Goal: Task Accomplishment & Management: Manage account settings

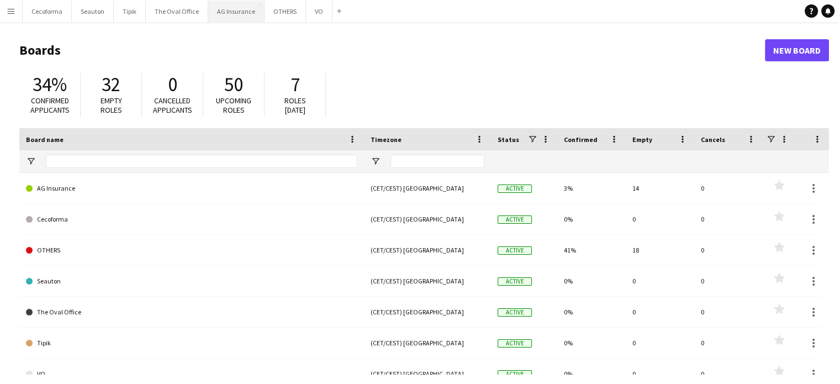
click at [236, 7] on button "AG Insurance Close" at bounding box center [236, 12] width 56 height 22
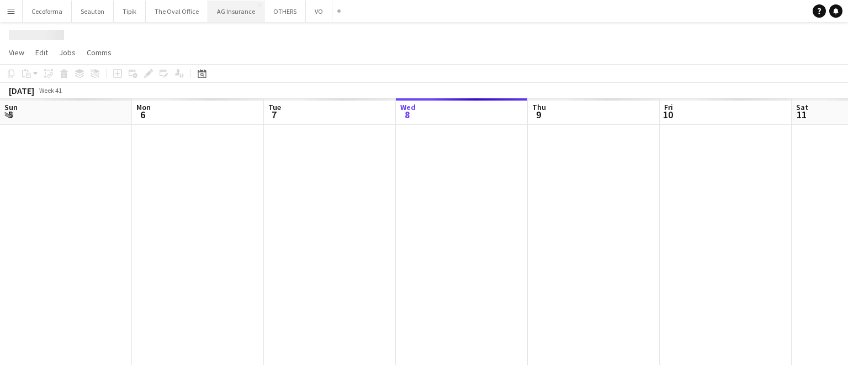
scroll to position [0, 264]
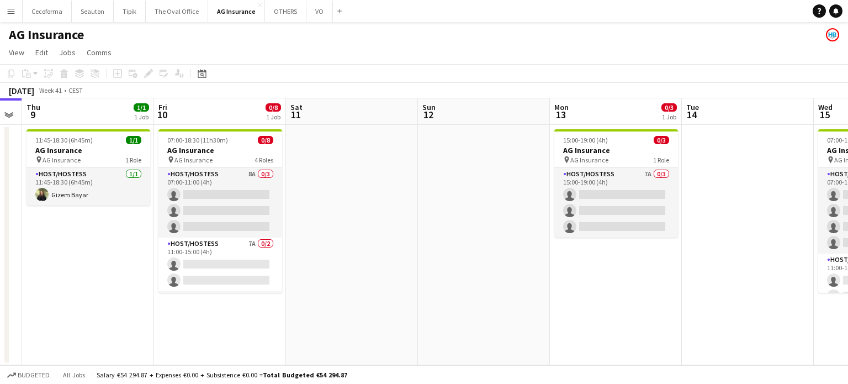
drag, startPoint x: 707, startPoint y: 338, endPoint x: 463, endPoint y: 315, distance: 244.7
click at [457, 315] on app-calendar-viewport "Sun 5 Mon 6 Tue 7 Wed 8 Thu 9 1/1 1 Job Fri 10 0/8 1 Job Sat 11 Sun 12 Mon 13 0…" at bounding box center [424, 231] width 848 height 267
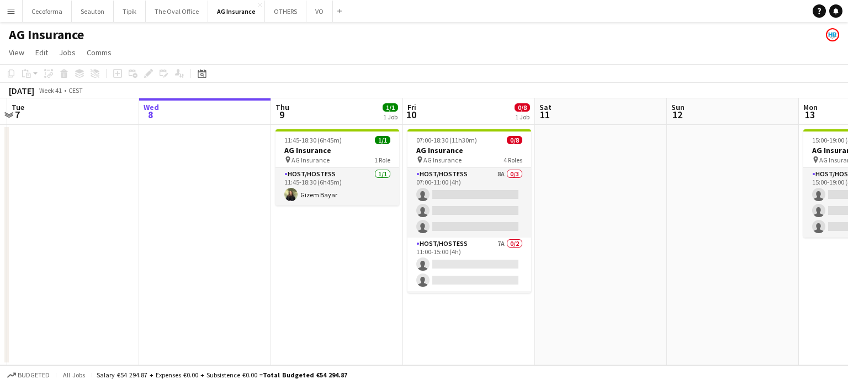
drag, startPoint x: 350, startPoint y: 287, endPoint x: 566, endPoint y: 297, distance: 216.2
click at [571, 298] on app-calendar-viewport "Sun 5 Mon 6 Tue 7 Wed 8 Thu 9 1/1 1 Job Fri 10 0/8 1 Job Sat 11 Sun 12 Mon 13 0…" at bounding box center [424, 231] width 848 height 267
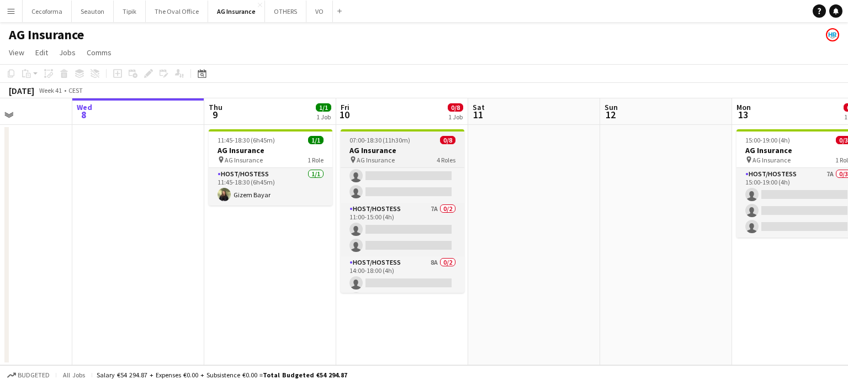
scroll to position [0, 0]
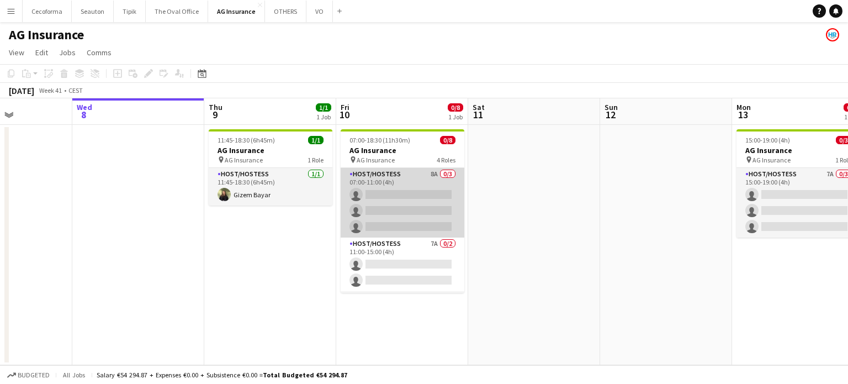
click at [423, 206] on app-card-role "Host/Hostess 8A 0/3 07:00-11:00 (4h) single-neutral-actions single-neutral-acti…" at bounding box center [403, 203] width 124 height 70
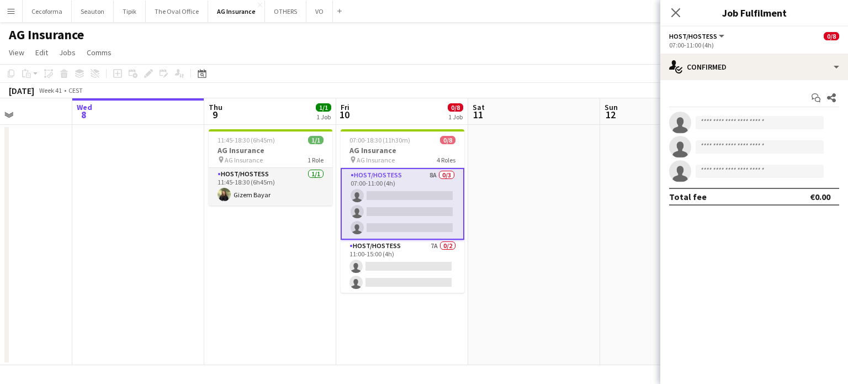
click at [408, 211] on app-card-role "Host/Hostess 8A 0/3 07:00-11:00 (4h) single-neutral-actions single-neutral-acti…" at bounding box center [403, 204] width 124 height 72
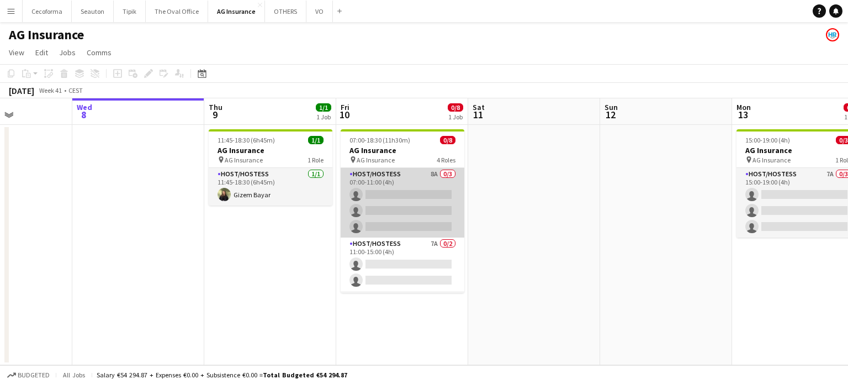
click at [402, 214] on app-card-role "Host/Hostess 8A 0/3 07:00-11:00 (4h) single-neutral-actions single-neutral-acti…" at bounding box center [403, 203] width 124 height 70
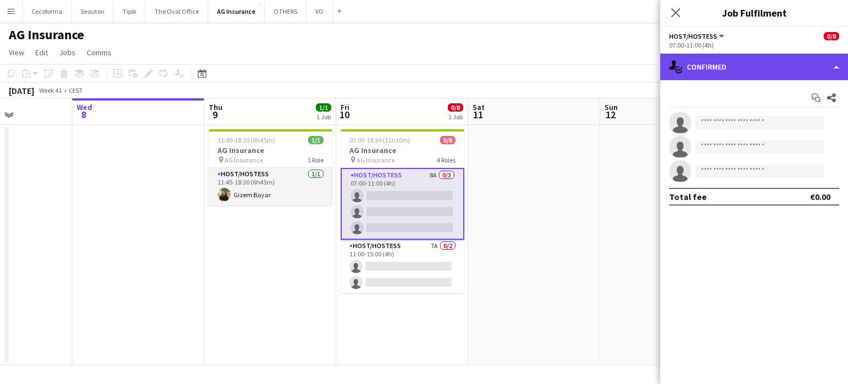
click at [834, 68] on div "single-neutral-actions-check-2 Confirmed" at bounding box center [755, 67] width 188 height 27
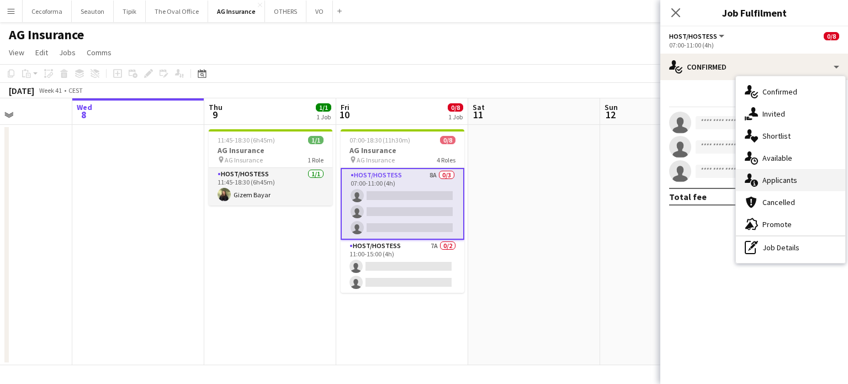
click at [782, 178] on span "Applicants" at bounding box center [780, 180] width 35 height 10
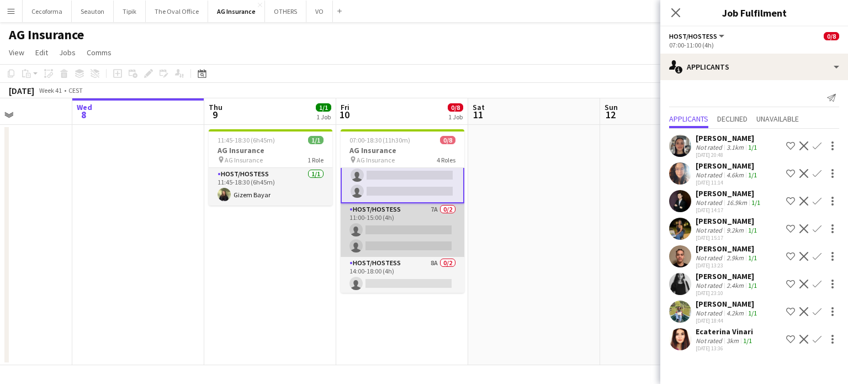
scroll to position [55, 0]
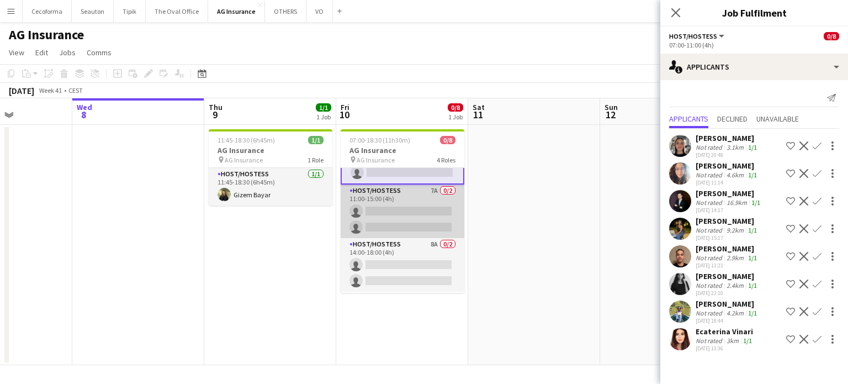
click at [416, 217] on app-card-role "Host/Hostess 7A 0/2 11:00-15:00 (4h) single-neutral-actions single-neutral-acti…" at bounding box center [403, 211] width 124 height 54
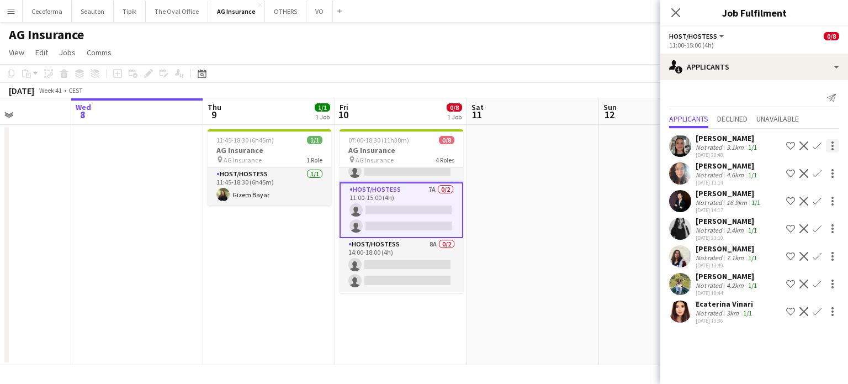
click at [820, 145] on app-icon "Confirm" at bounding box center [817, 145] width 9 height 9
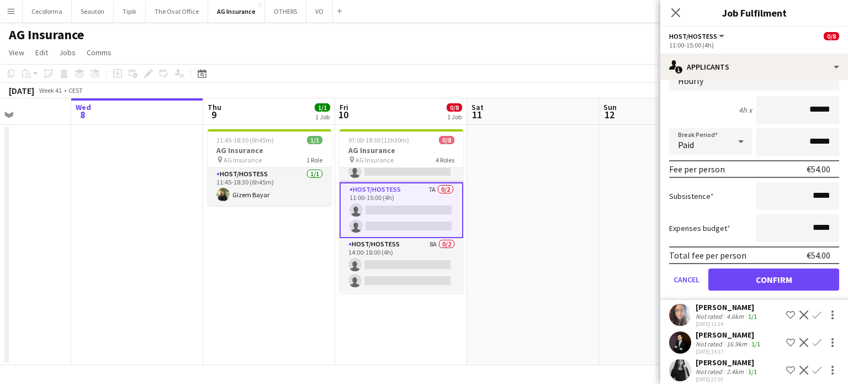
scroll to position [200, 0]
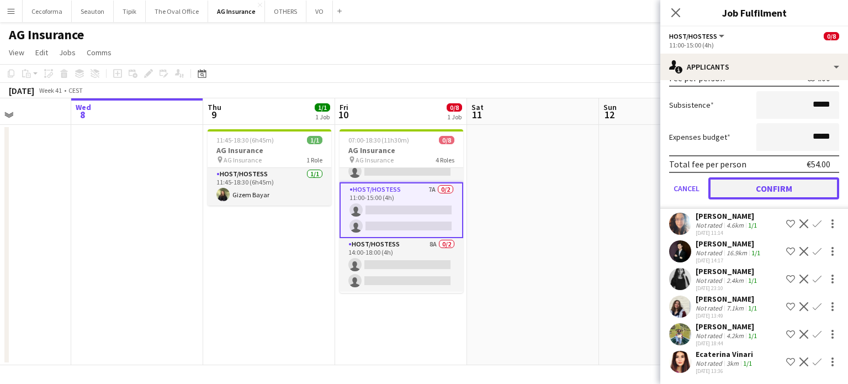
click at [773, 181] on button "Confirm" at bounding box center [774, 188] width 131 height 22
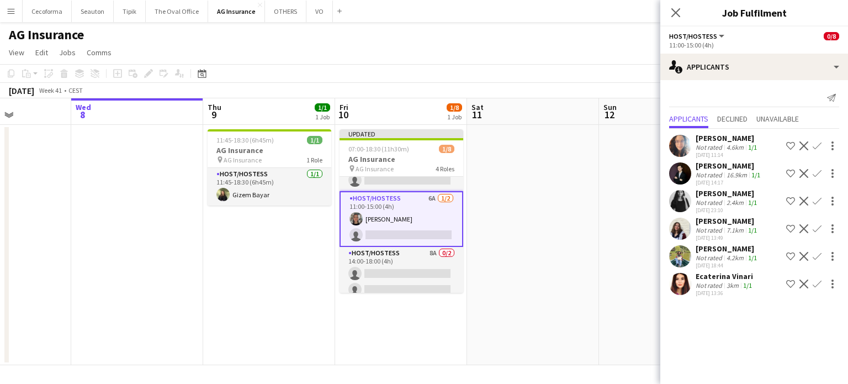
scroll to position [0, 325]
click at [407, 229] on app-card-role "Host/Hostess 6A [DATE] 11:00-15:00 (4h) [PERSON_NAME] single-neutral-actions" at bounding box center [401, 219] width 124 height 56
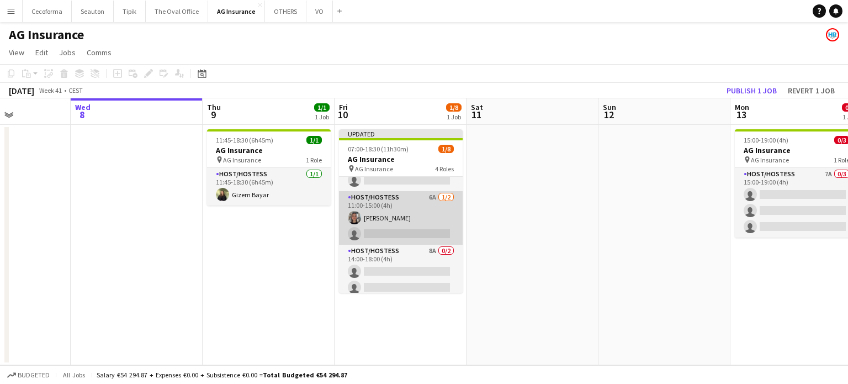
click at [405, 231] on app-card-role "Host/Hostess 6A [DATE] 11:00-15:00 (4h) [PERSON_NAME] single-neutral-actions" at bounding box center [401, 218] width 124 height 54
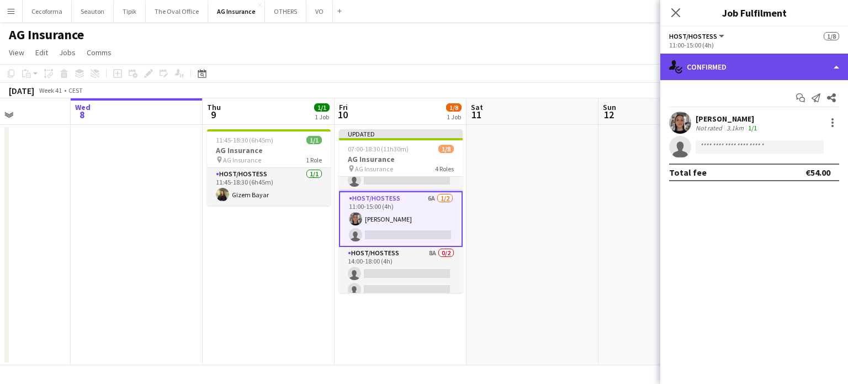
click at [837, 67] on div "single-neutral-actions-check-2 Confirmed" at bounding box center [755, 67] width 188 height 27
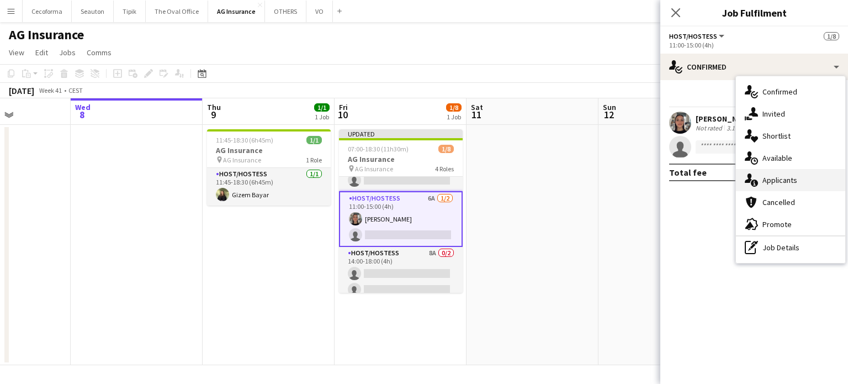
click at [778, 178] on span "Applicants" at bounding box center [780, 180] width 35 height 10
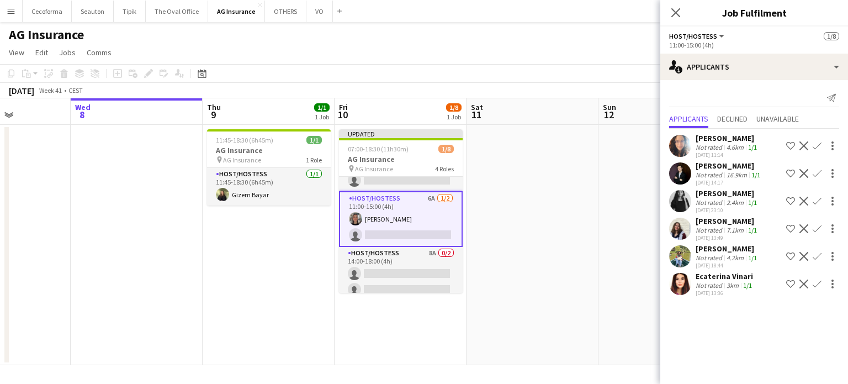
click at [813, 144] on app-icon "Confirm" at bounding box center [817, 145] width 9 height 9
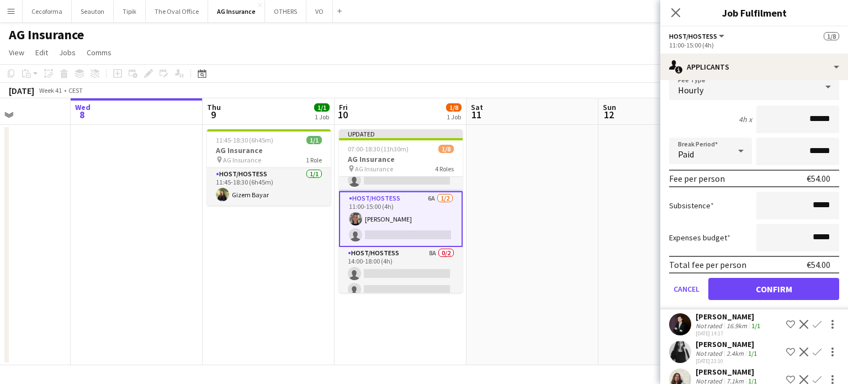
scroll to position [172, 0]
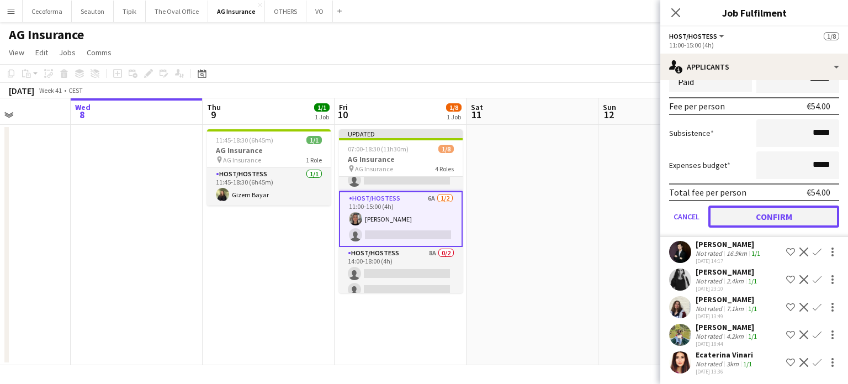
click at [775, 214] on button "Confirm" at bounding box center [774, 216] width 131 height 22
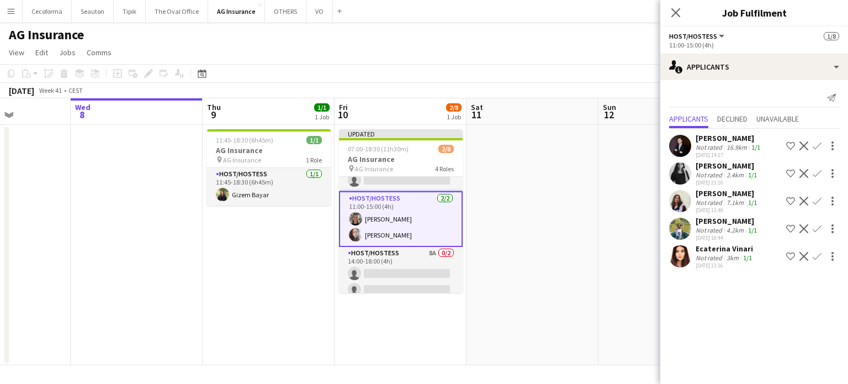
click at [516, 250] on app-date-cell at bounding box center [533, 245] width 132 height 240
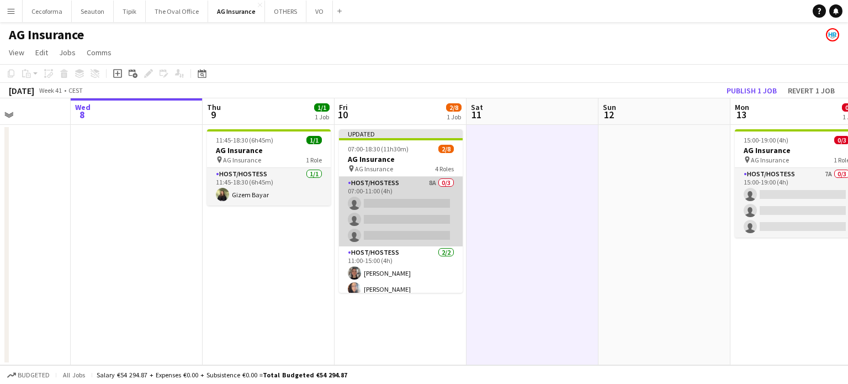
click at [429, 200] on app-card-role "Host/Hostess 8A 0/3 07:00-11:00 (4h) single-neutral-actions single-neutral-acti…" at bounding box center [401, 212] width 124 height 70
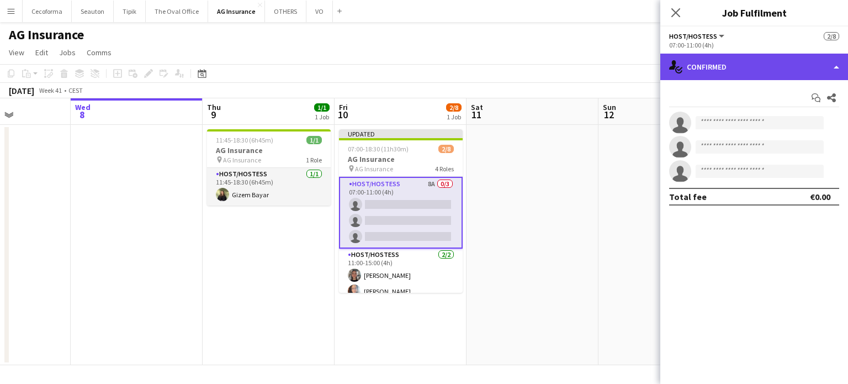
click at [836, 68] on div "single-neutral-actions-check-2 Confirmed" at bounding box center [755, 67] width 188 height 27
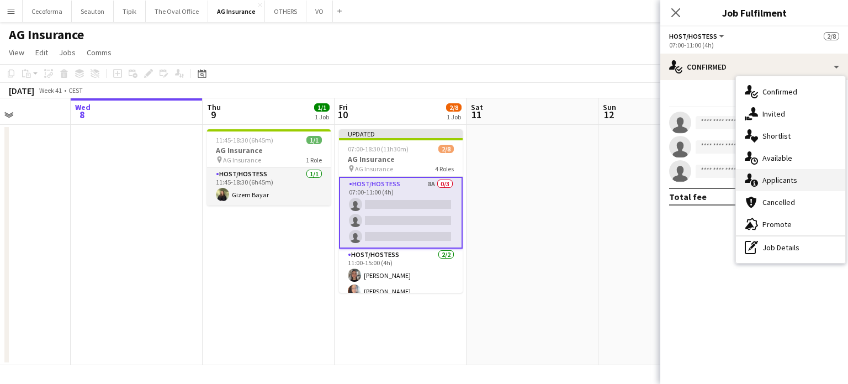
click at [782, 177] on span "Applicants" at bounding box center [780, 180] width 35 height 10
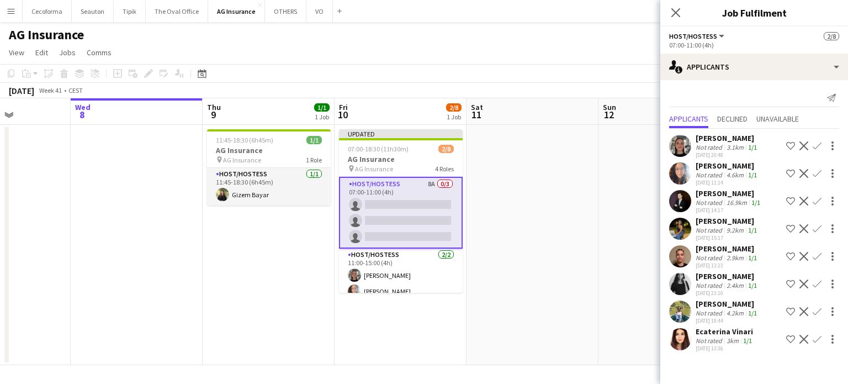
click at [817, 261] on app-icon "Confirm" at bounding box center [817, 256] width 9 height 9
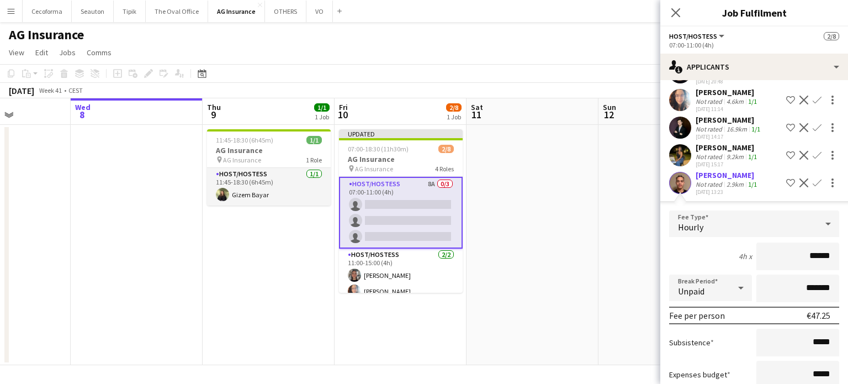
scroll to position [166, 0]
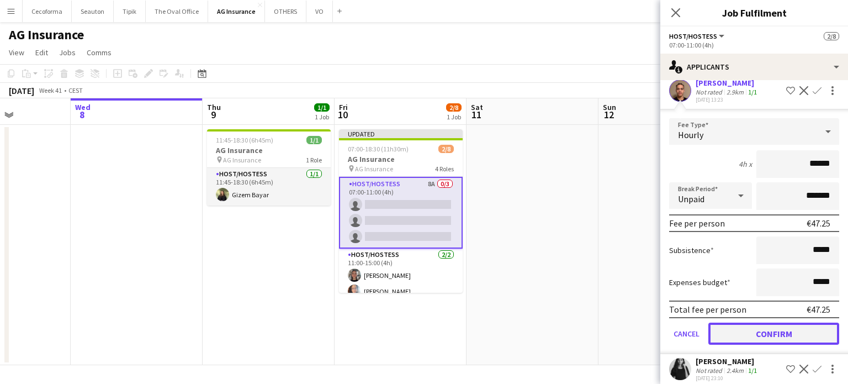
click at [766, 341] on button "Confirm" at bounding box center [774, 334] width 131 height 22
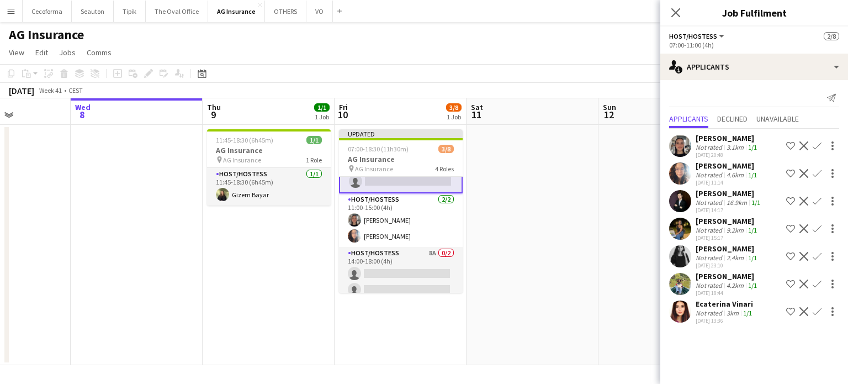
scroll to position [0, 0]
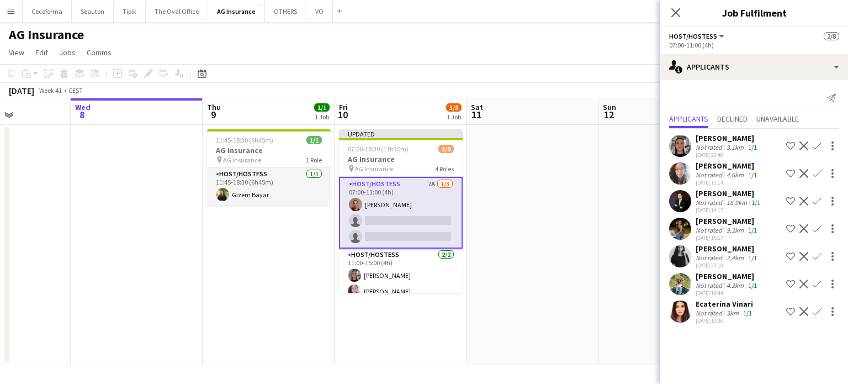
click at [817, 233] on app-icon "Confirm" at bounding box center [817, 228] width 9 height 9
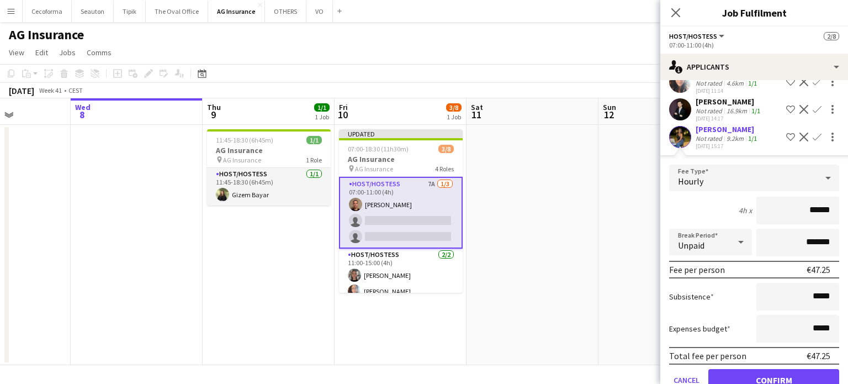
scroll to position [210, 0]
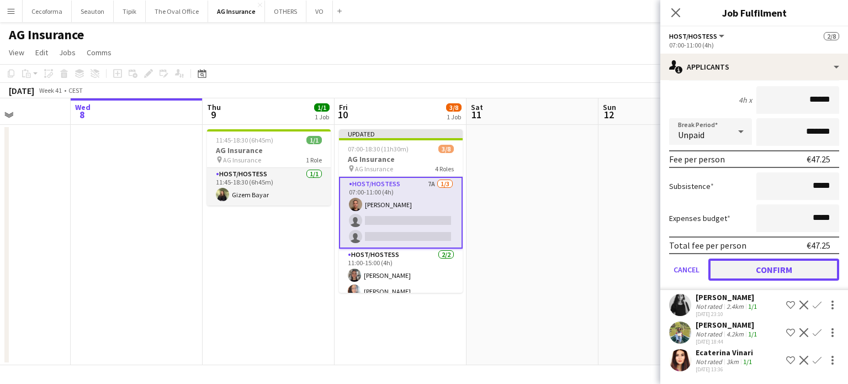
click at [778, 270] on button "Confirm" at bounding box center [774, 269] width 131 height 22
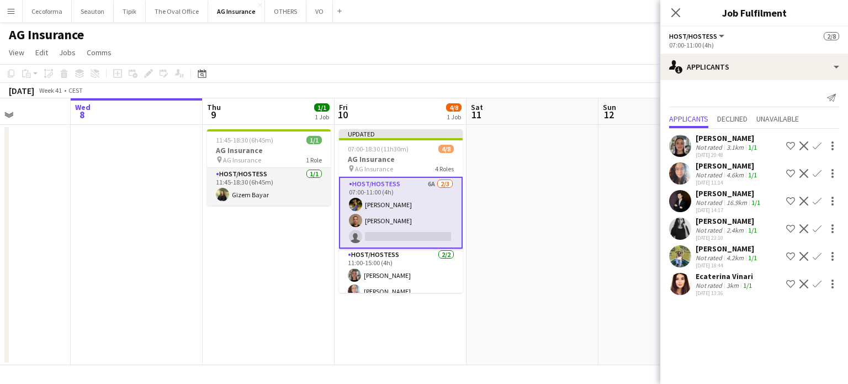
scroll to position [0, 0]
click at [407, 236] on app-card-role "Host/Hostess 6A [DATE] 07:00-11:00 (4h) [PERSON_NAME] single-neutral-actions" at bounding box center [401, 213] width 124 height 72
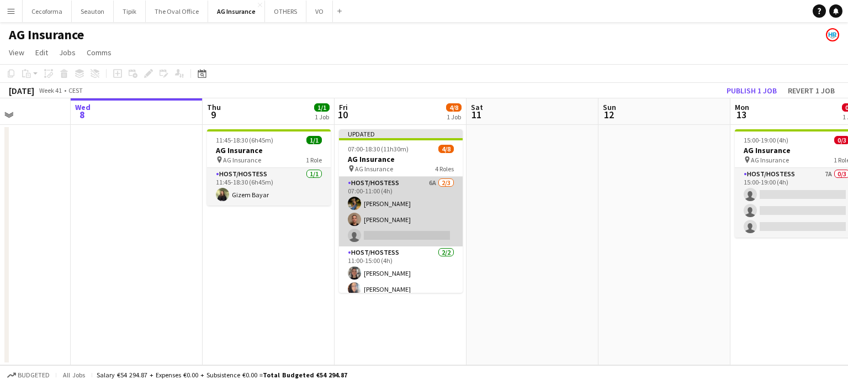
click at [409, 229] on app-card-role "Host/Hostess 6A [DATE] 07:00-11:00 (4h) [PERSON_NAME] single-neutral-actions" at bounding box center [401, 212] width 124 height 70
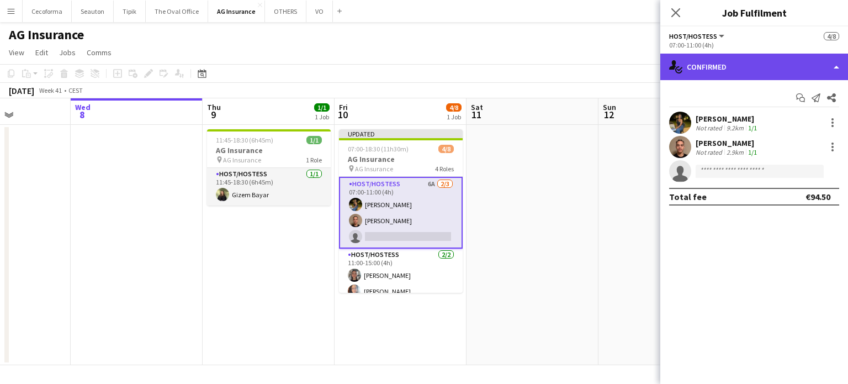
click at [837, 67] on div "single-neutral-actions-check-2 Confirmed" at bounding box center [755, 67] width 188 height 27
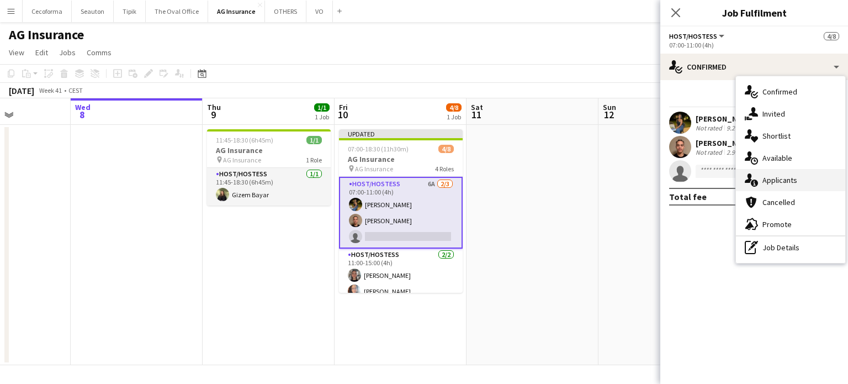
click at [780, 178] on span "Applicants" at bounding box center [780, 180] width 35 height 10
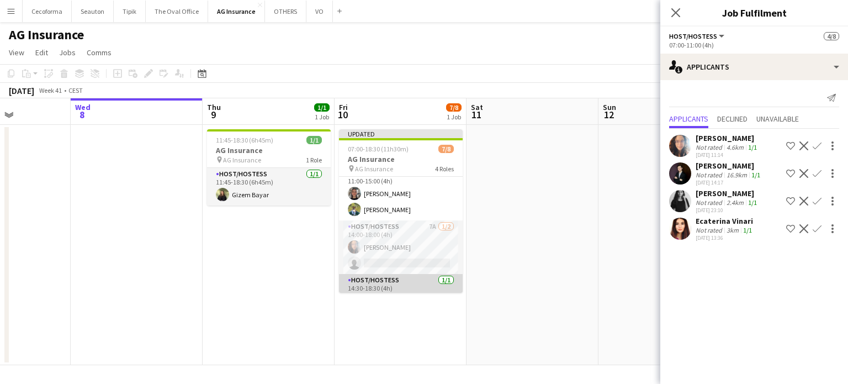
scroll to position [99, 0]
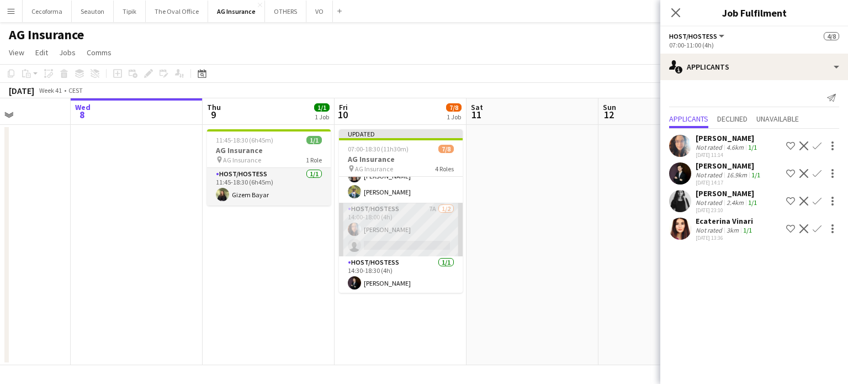
click at [385, 239] on app-card-role "Host/Hostess 7A [DATE] 14:00-18:00 (4h) [PERSON_NAME] single-neutral-actions" at bounding box center [401, 230] width 124 height 54
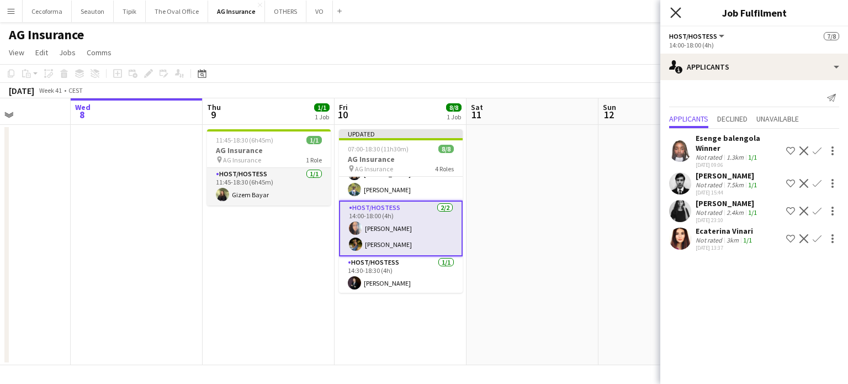
click at [677, 15] on icon at bounding box center [676, 12] width 10 height 10
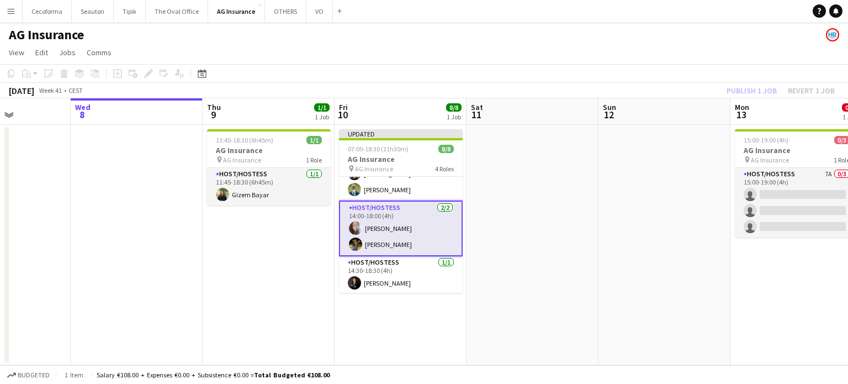
click at [551, 210] on app-date-cell at bounding box center [533, 245] width 132 height 240
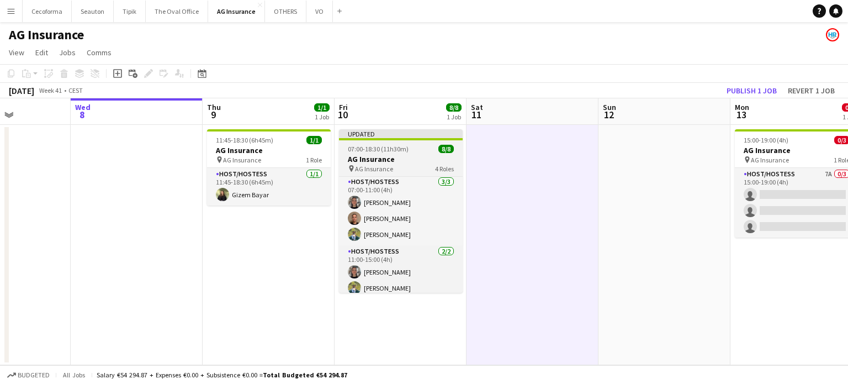
scroll to position [0, 0]
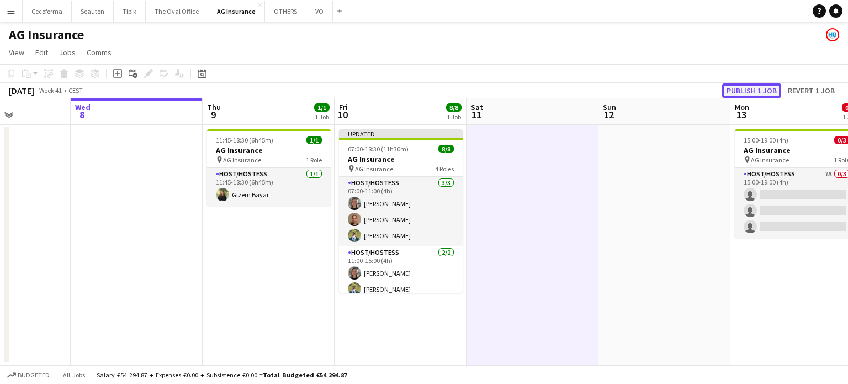
click at [754, 90] on button "Publish 1 job" at bounding box center [751, 90] width 59 height 14
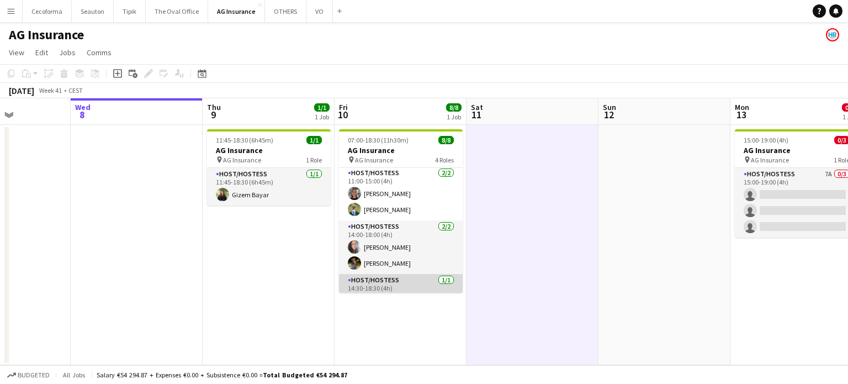
scroll to position [89, 0]
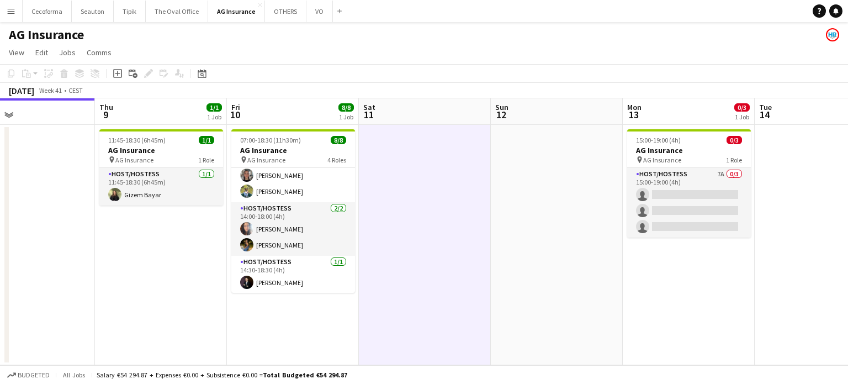
drag, startPoint x: 526, startPoint y: 272, endPoint x: 445, endPoint y: 271, distance: 81.2
click at [445, 271] on app-calendar-viewport "Sun 5 Mon 6 Tue 7 Wed 8 Thu 9 1/1 1 Job Fri 10 8/8 1 Job Sat 11 Sun 12 Mon 13 0…" at bounding box center [424, 231] width 848 height 267
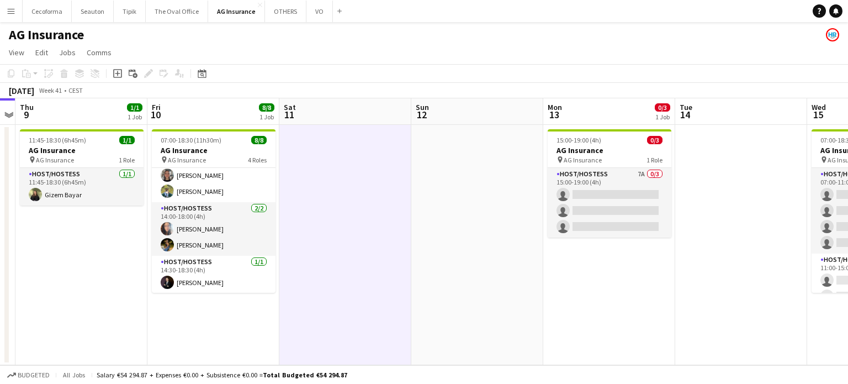
drag, startPoint x: 496, startPoint y: 268, endPoint x: 451, endPoint y: 265, distance: 45.5
click at [450, 265] on app-calendar-viewport "Sun 5 Mon 6 Tue 7 Wed 8 Thu 9 1/1 1 Job Fri 10 8/8 1 Job Sat 11 Sun 12 Mon 13 0…" at bounding box center [424, 231] width 848 height 267
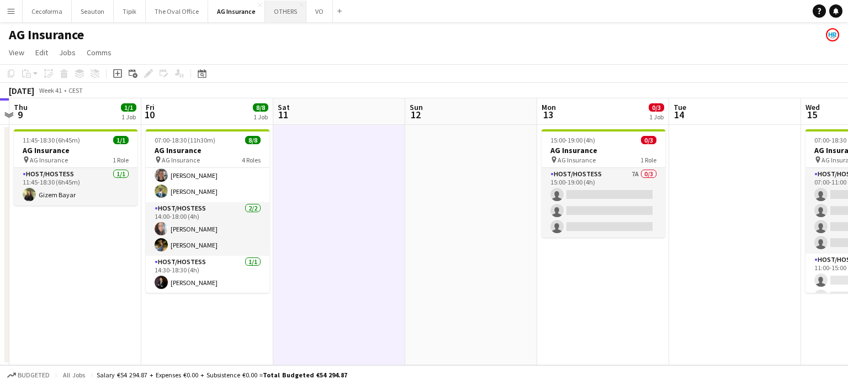
click at [276, 10] on button "OTHERS Close" at bounding box center [285, 12] width 41 height 22
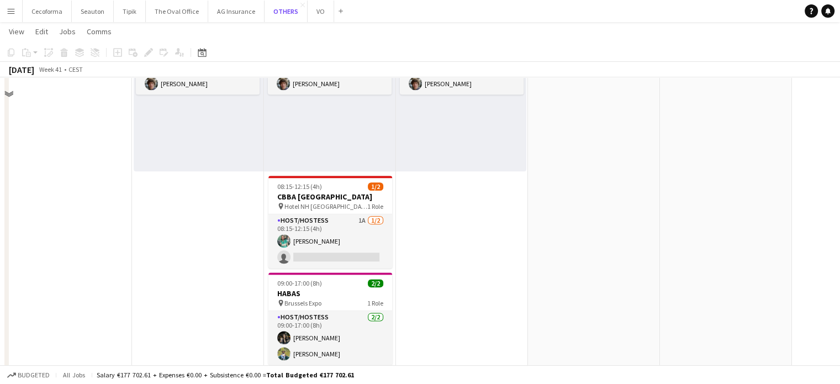
scroll to position [1381, 0]
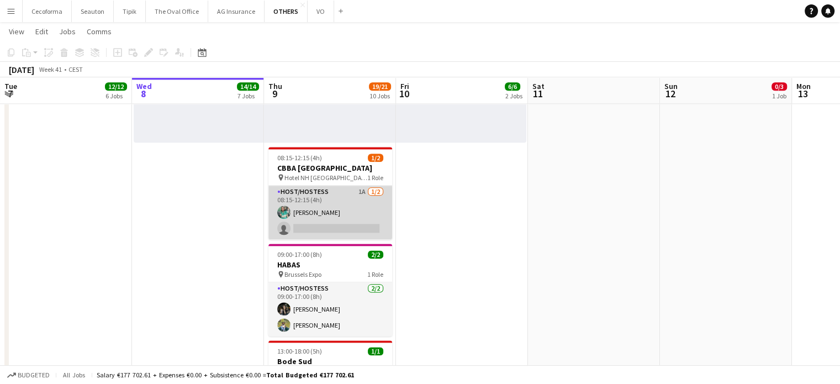
click at [335, 219] on app-card-role "Host/Hostess 1A [DATE] 08:15-12:15 (4h) [PERSON_NAME] single-neutral-actions" at bounding box center [330, 213] width 124 height 54
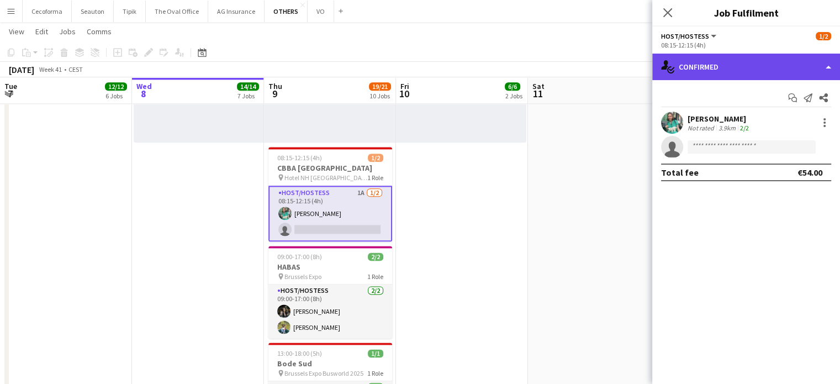
click at [831, 67] on div "single-neutral-actions-check-2 Confirmed" at bounding box center [746, 67] width 188 height 27
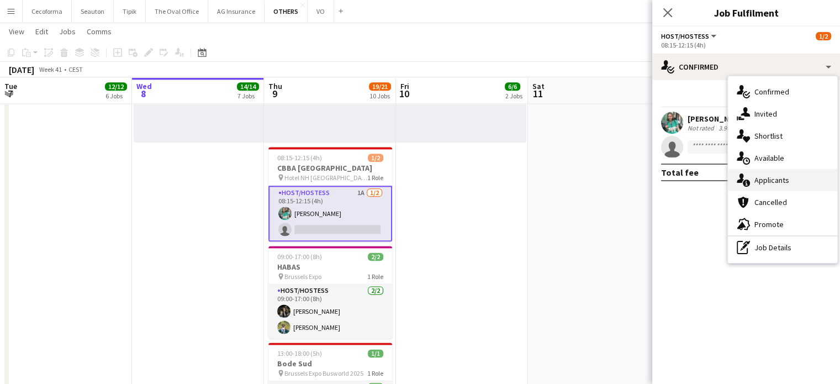
click at [771, 181] on span "Applicants" at bounding box center [771, 180] width 35 height 10
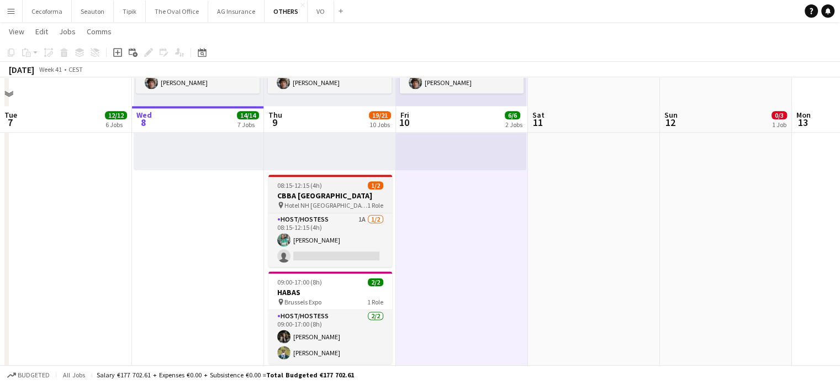
scroll to position [1346, 0]
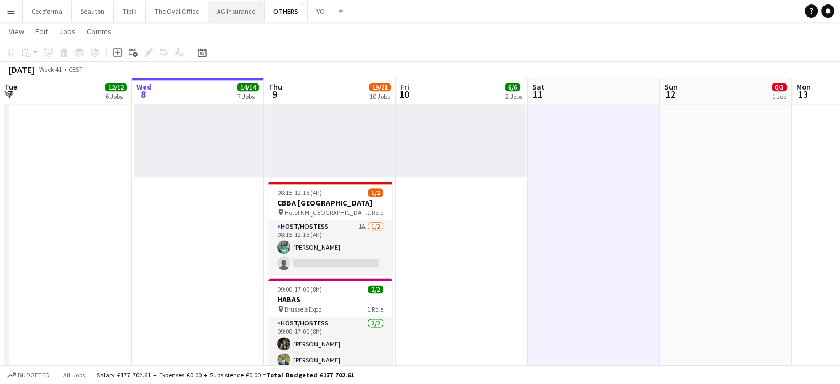
click at [234, 9] on button "AG Insurance Close" at bounding box center [236, 12] width 56 height 22
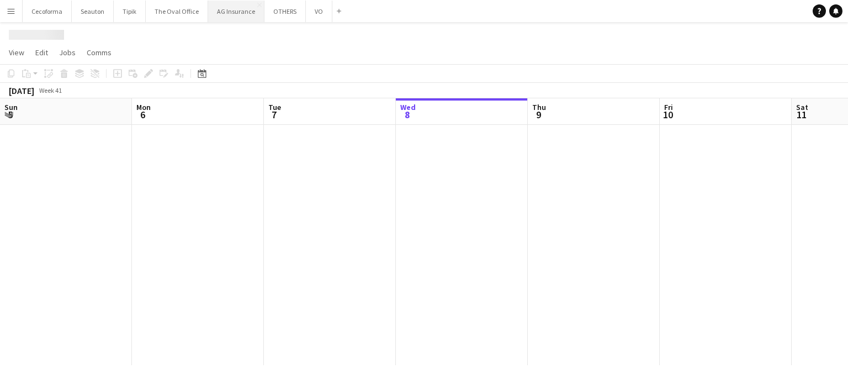
scroll to position [0, 264]
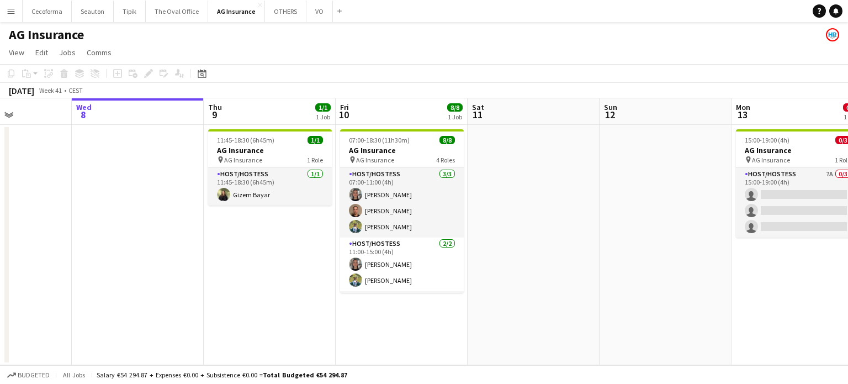
drag, startPoint x: 636, startPoint y: 235, endPoint x: 536, endPoint y: 232, distance: 99.5
click at [540, 232] on app-calendar-viewport "Sun 5 Mon 6 Tue 7 Wed 8 Thu 9 1/1 1 Job Fri 10 8/8 1 Job Sat 11 Sun 12 Mon 13 0…" at bounding box center [424, 231] width 848 height 267
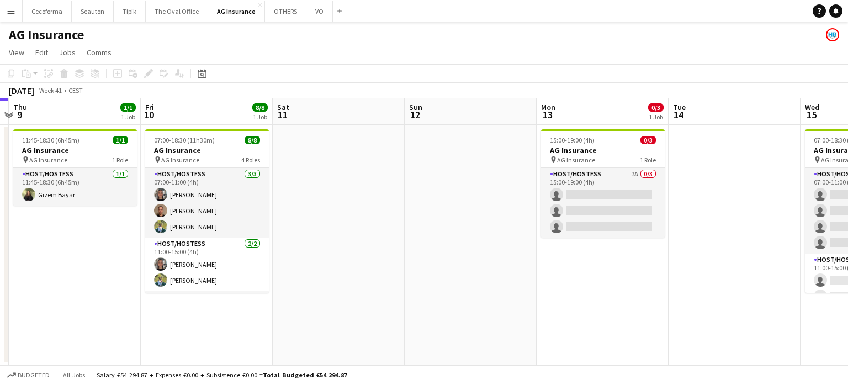
drag, startPoint x: 560, startPoint y: 238, endPoint x: 412, endPoint y: 231, distance: 148.2
click at [410, 233] on app-calendar-viewport "Sun 5 Mon 6 Tue 7 Wed 8 Thu 9 1/1 1 Job Fri 10 8/8 1 Job Sat 11 Sun 12 Mon 13 0…" at bounding box center [424, 231] width 848 height 267
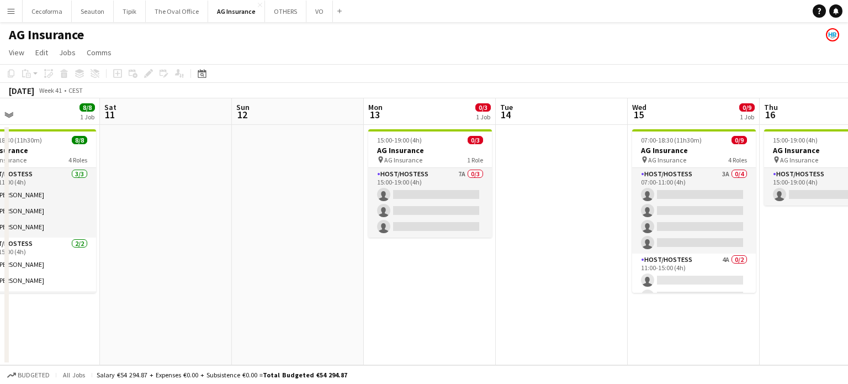
drag, startPoint x: 521, startPoint y: 284, endPoint x: 370, endPoint y: 277, distance: 151.5
click at [370, 278] on app-calendar-viewport "Tue 7 Wed 8 Thu 9 1/1 1 Job Fri 10 8/8 1 Job Sat 11 Sun 12 Mon 13 0/3 1 Job Tue…" at bounding box center [424, 231] width 848 height 267
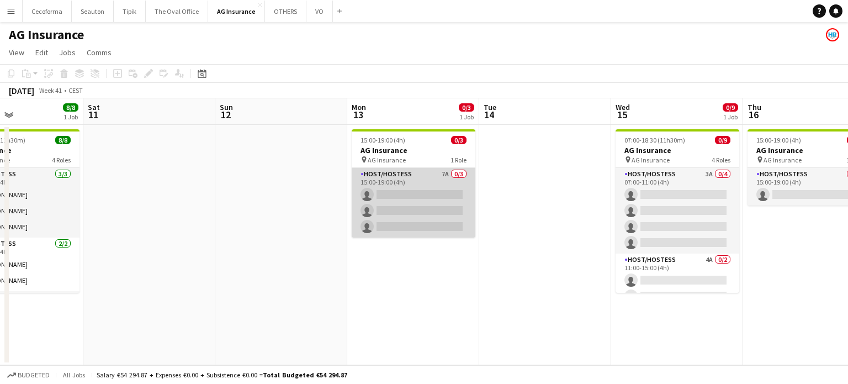
click at [418, 207] on app-card-role "Host/Hostess 7A 0/3 15:00-19:00 (4h) single-neutral-actions single-neutral-acti…" at bounding box center [414, 203] width 124 height 70
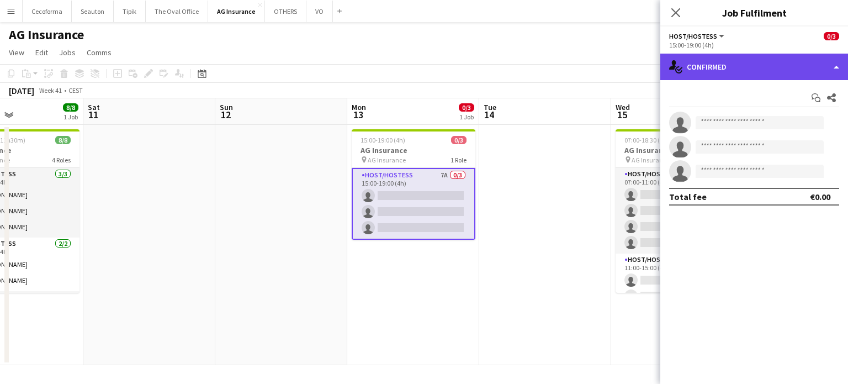
click at [840, 70] on div "single-neutral-actions-check-2 Confirmed" at bounding box center [755, 67] width 188 height 27
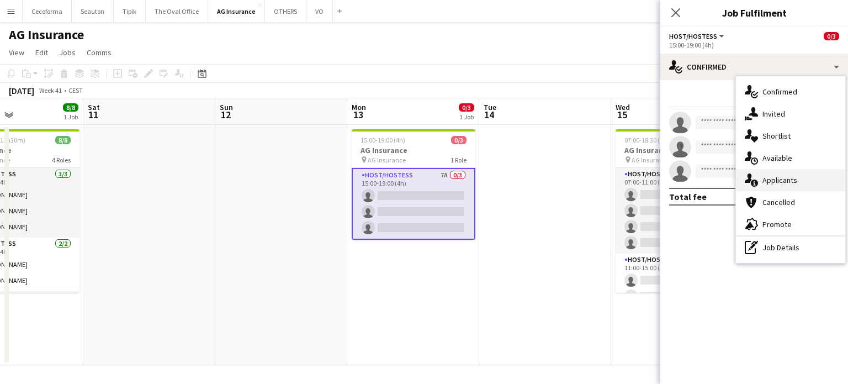
click at [782, 180] on span "Applicants" at bounding box center [780, 180] width 35 height 10
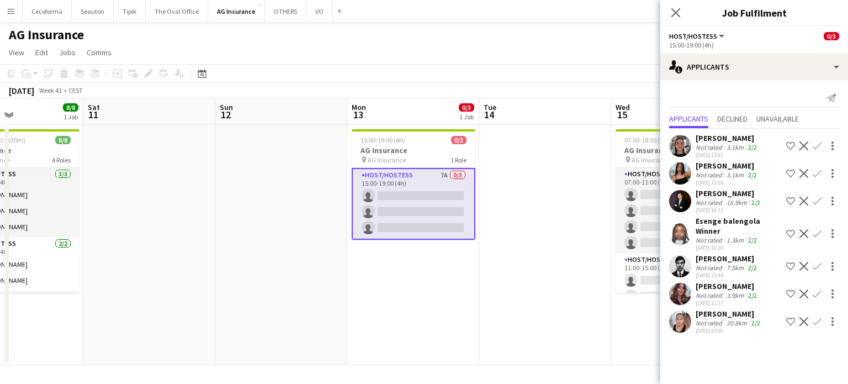
click at [813, 296] on app-icon "Confirm" at bounding box center [817, 293] width 9 height 9
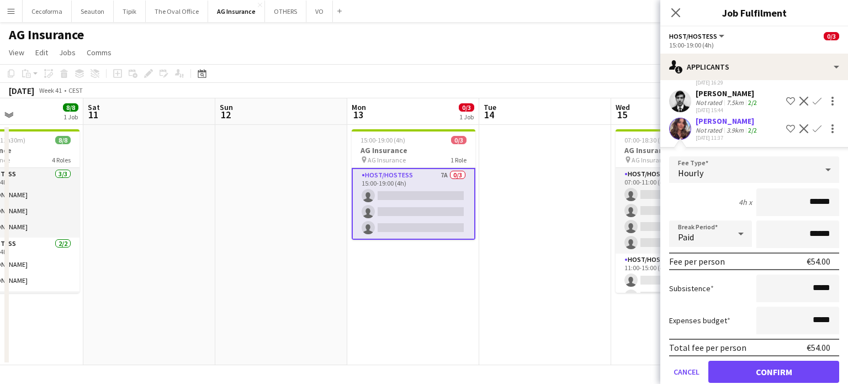
scroll to position [166, 0]
click at [783, 371] on button "Confirm" at bounding box center [774, 371] width 131 height 22
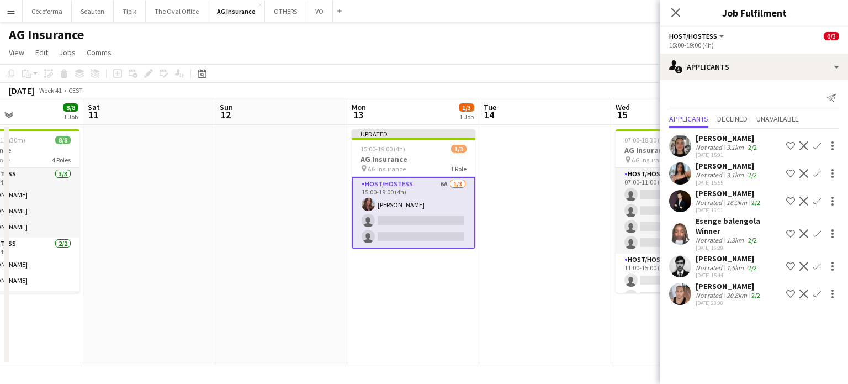
scroll to position [0, 0]
click at [821, 143] on app-icon "Confirm" at bounding box center [817, 145] width 9 height 9
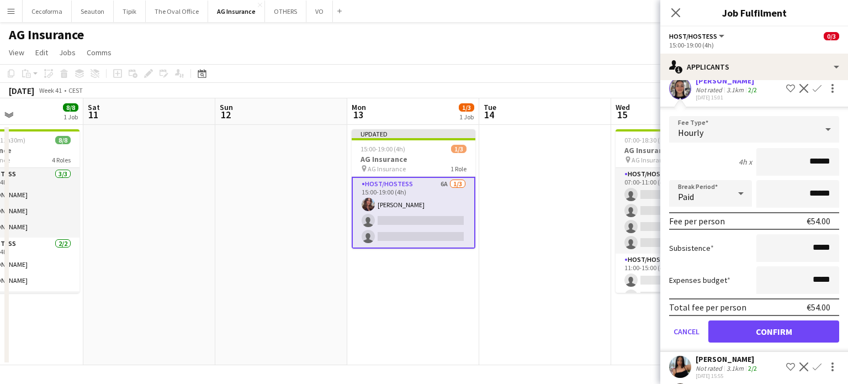
scroll to position [110, 0]
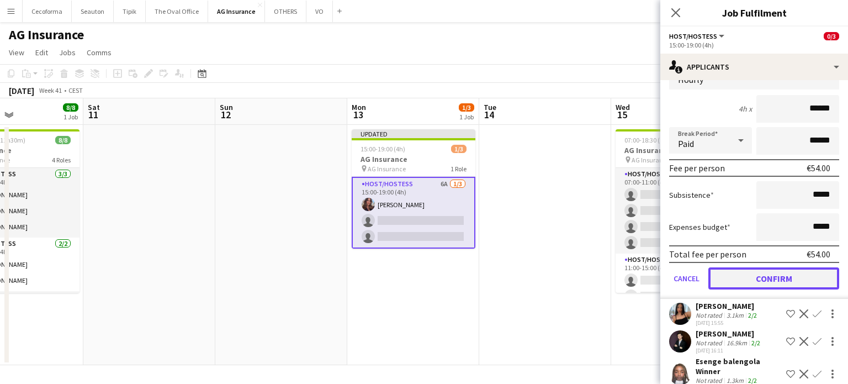
click at [775, 270] on button "Confirm" at bounding box center [774, 278] width 131 height 22
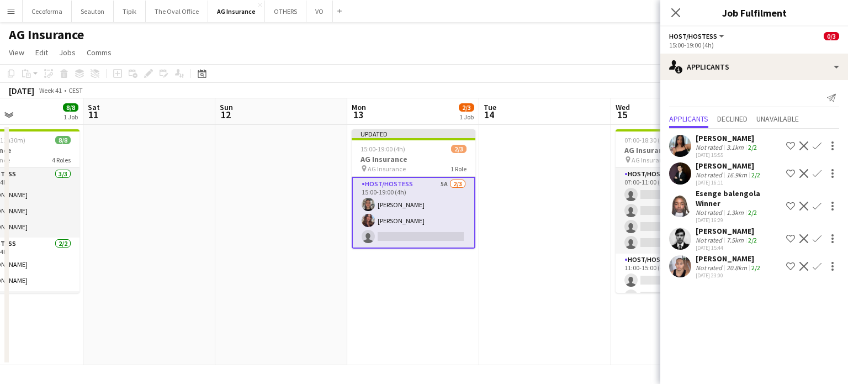
click at [816, 147] on app-icon "Confirm" at bounding box center [817, 145] width 9 height 9
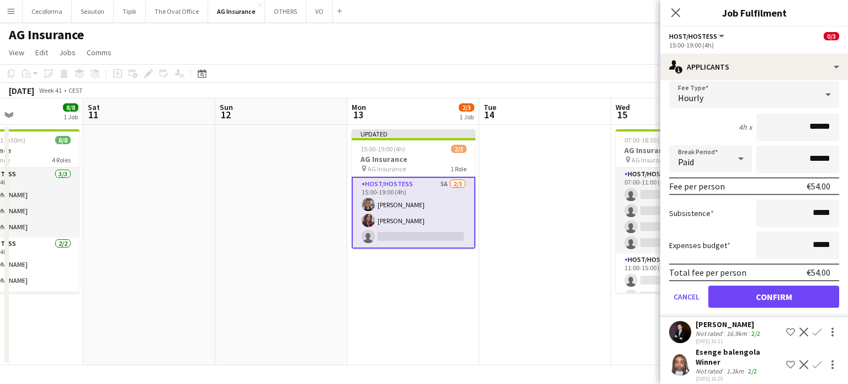
scroll to position [155, 0]
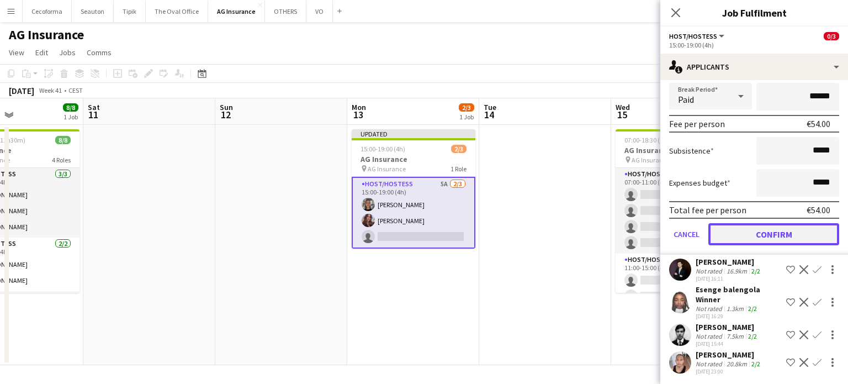
click at [782, 233] on button "Confirm" at bounding box center [774, 234] width 131 height 22
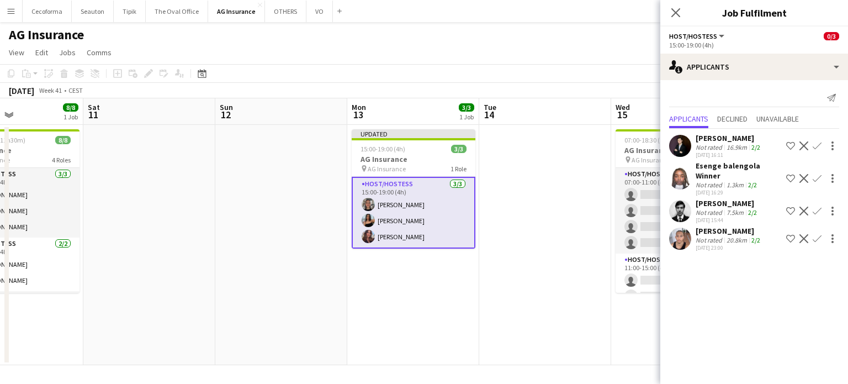
scroll to position [0, 0]
click at [672, 10] on icon "Close pop-in" at bounding box center [676, 12] width 10 height 10
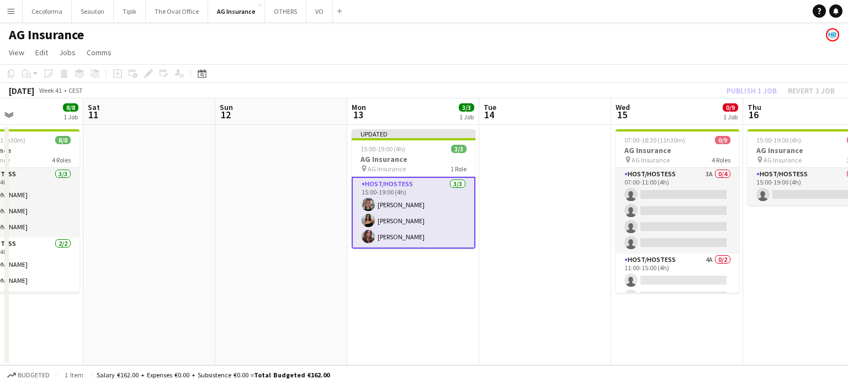
click at [585, 174] on app-date-cell at bounding box center [545, 245] width 132 height 240
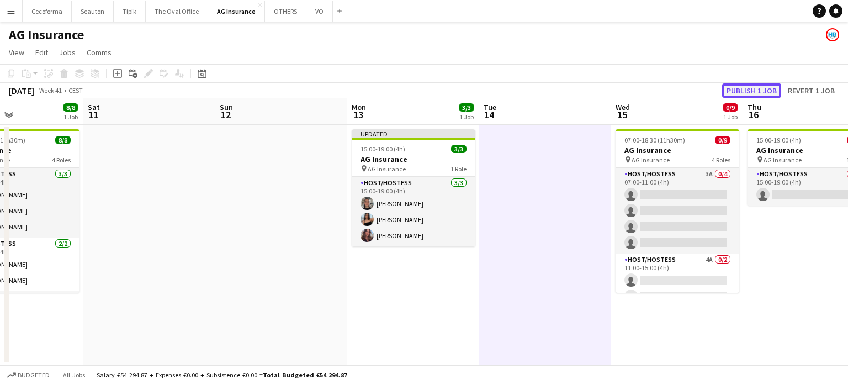
click at [751, 89] on button "Publish 1 job" at bounding box center [751, 90] width 59 height 14
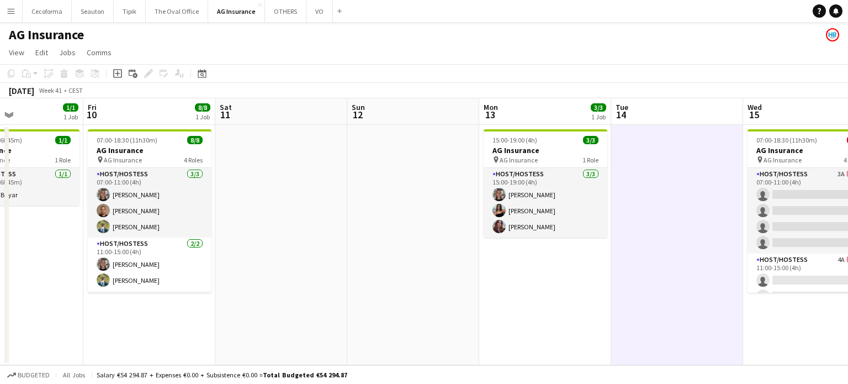
click at [524, 294] on app-calendar-viewport "Mon 6 Tue 7 Wed 8 Thu 9 1/1 1 Job Fri 10 8/8 1 Job Sat 11 Sun 12 Mon 13 3/3 1 J…" at bounding box center [424, 231] width 848 height 267
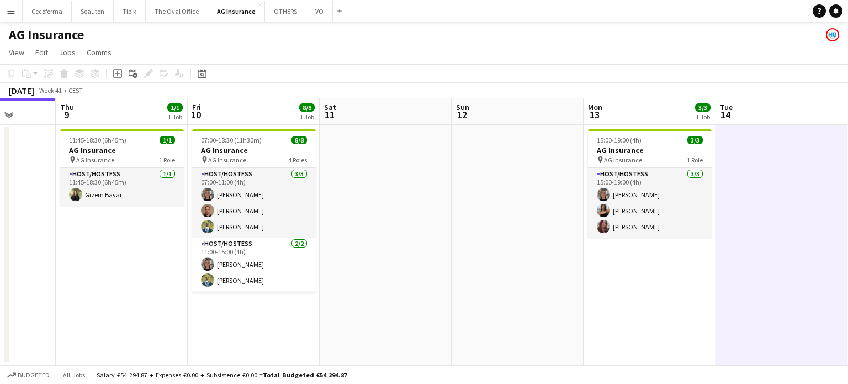
scroll to position [0, 238]
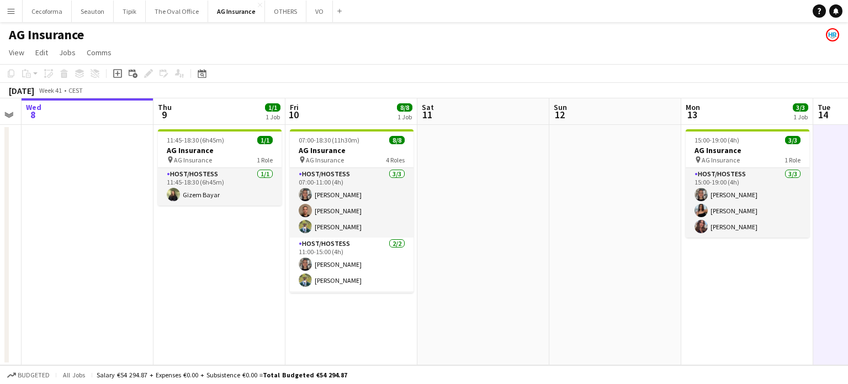
drag, startPoint x: 129, startPoint y: 267, endPoint x: 361, endPoint y: 263, distance: 232.0
click at [361, 263] on app-calendar-viewport "Mon 6 Tue 7 Wed 8 Thu 9 1/1 1 Job Fri 10 8/8 1 Job Sat 11 Sun 12 Mon 13 3/3 1 J…" at bounding box center [424, 231] width 848 height 267
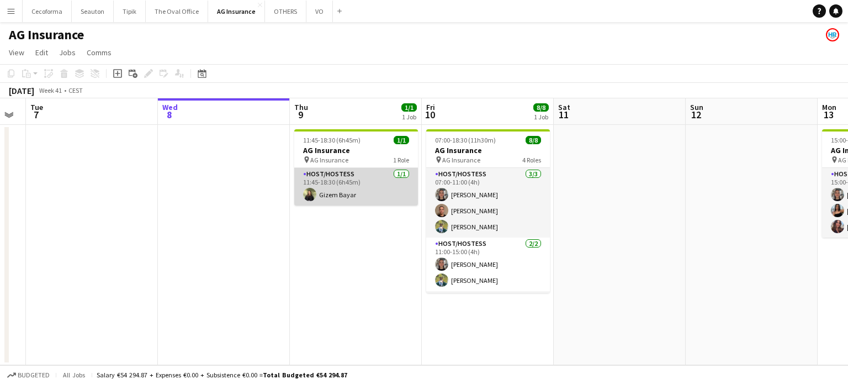
click at [338, 194] on app-card-role "Host/Hostess [DATE] 11:45-18:30 (6h45m) Gizem Bayar" at bounding box center [356, 187] width 124 height 38
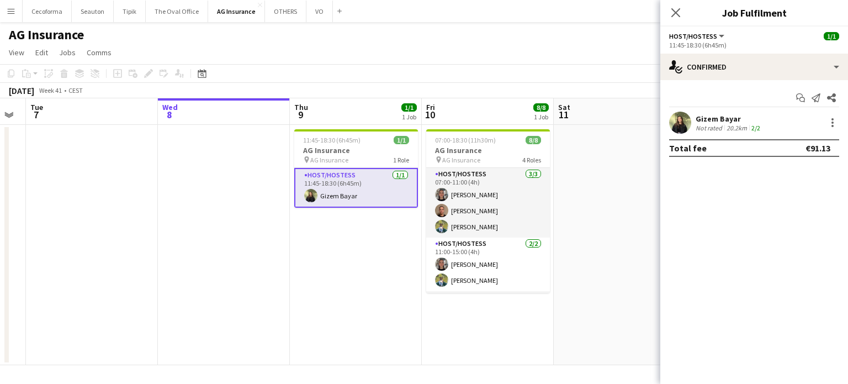
click at [714, 124] on div "Not rated" at bounding box center [710, 128] width 29 height 8
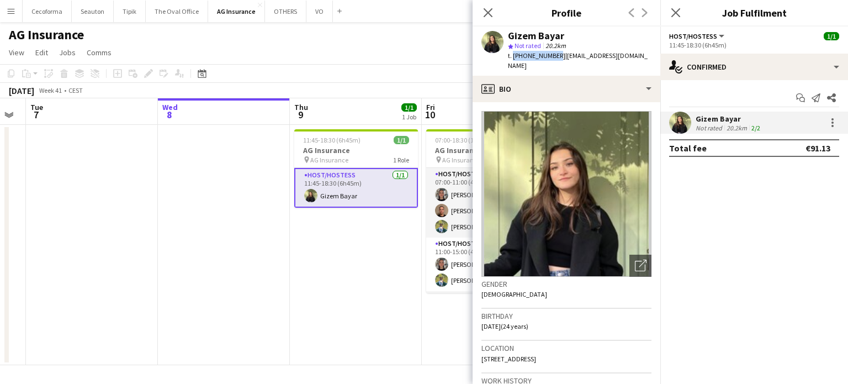
drag, startPoint x: 513, startPoint y: 55, endPoint x: 552, endPoint y: 55, distance: 39.2
click at [552, 55] on span "t. [PHONE_NUMBER]" at bounding box center [536, 55] width 57 height 8
copy span "[PHONE_NUMBER]"
click at [493, 10] on icon "Close pop-in" at bounding box center [488, 12] width 10 height 10
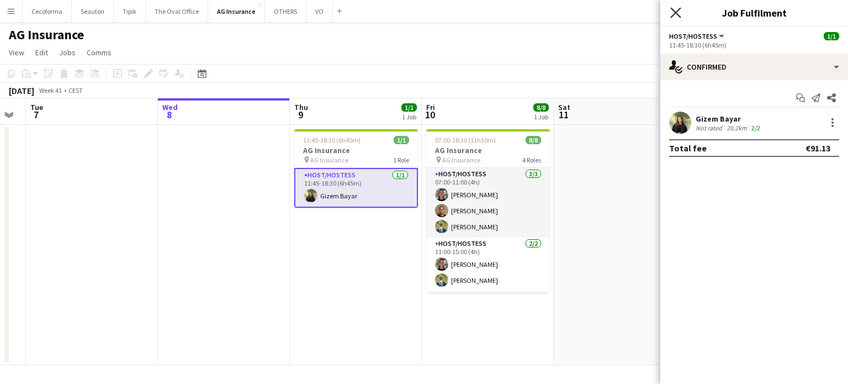
click at [678, 17] on icon "Close pop-in" at bounding box center [676, 12] width 10 height 10
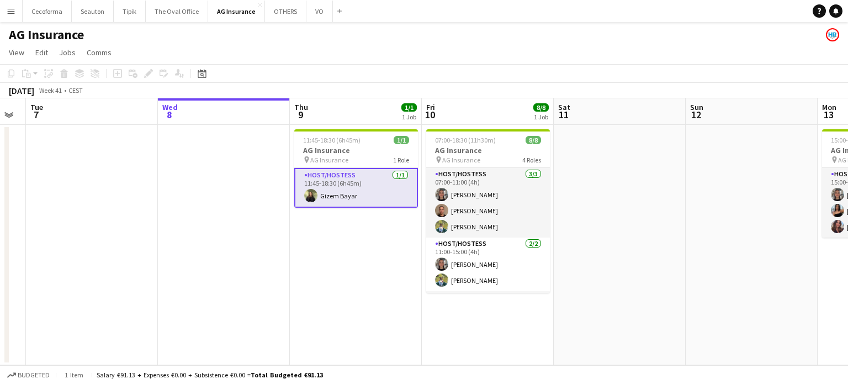
drag, startPoint x: 362, startPoint y: 299, endPoint x: 346, endPoint y: 295, distance: 16.6
click at [361, 299] on app-date-cell "11:45-18:30 (6h45m) 1/1 AG Insurance pin AG Insurance 1 Role Host/Hostess [DATE…" at bounding box center [356, 245] width 132 height 240
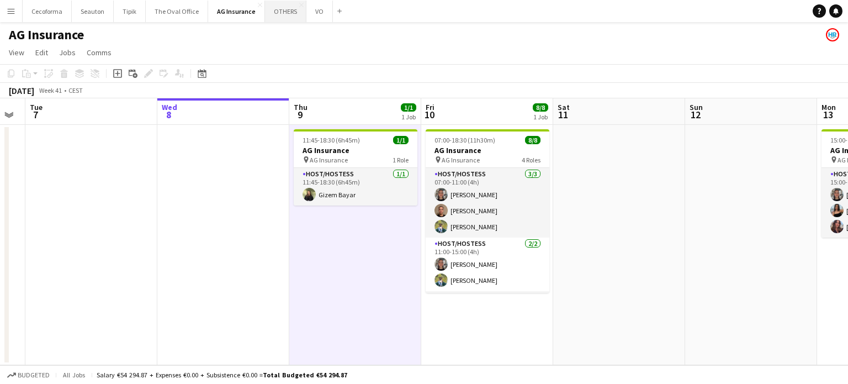
click at [283, 7] on button "OTHERS Close" at bounding box center [285, 12] width 41 height 22
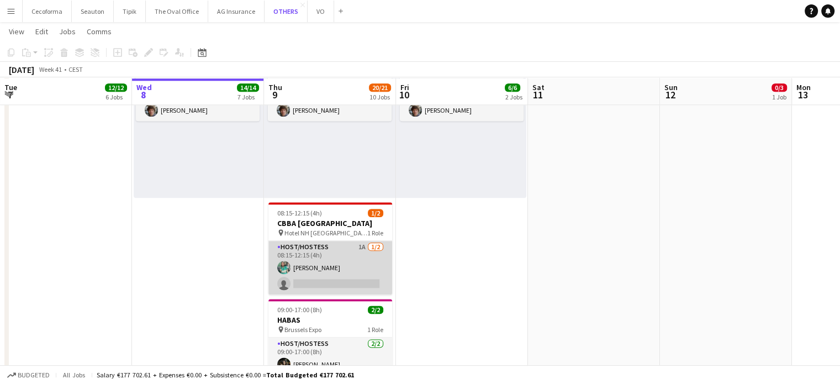
scroll to position [1381, 0]
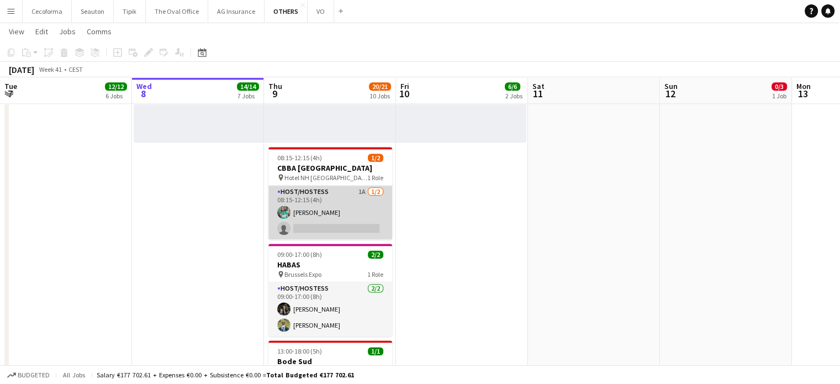
click at [318, 226] on app-card-role "Host/Hostess 1A [DATE] 08:15-12:15 (4h) [PERSON_NAME] single-neutral-actions" at bounding box center [330, 213] width 124 height 54
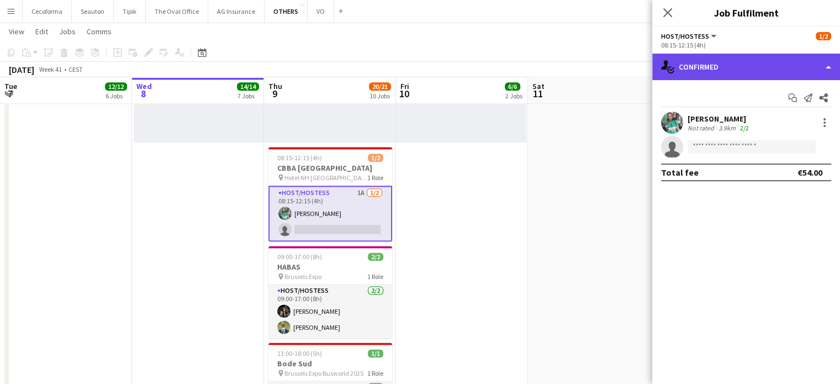
click at [829, 67] on div "single-neutral-actions-check-2 Confirmed" at bounding box center [746, 67] width 188 height 27
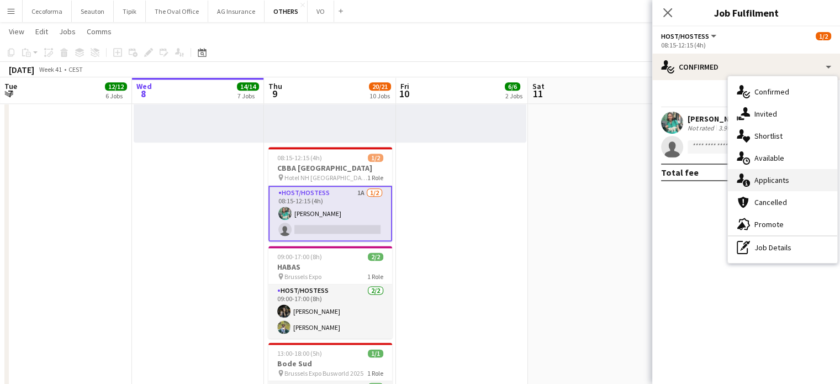
click at [772, 178] on span "Applicants" at bounding box center [771, 180] width 35 height 10
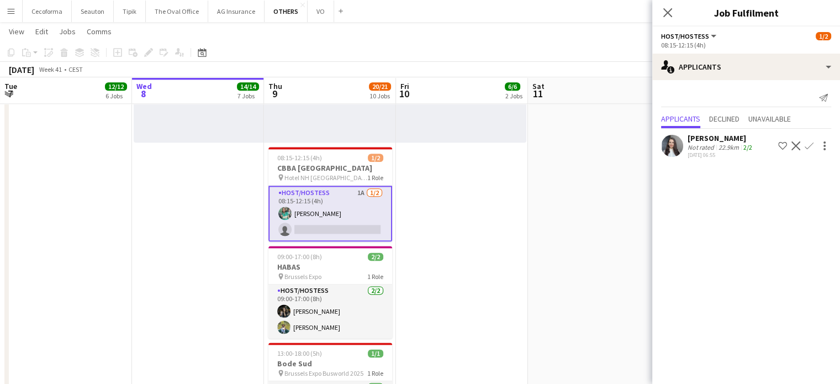
click at [335, 231] on app-card-role "Host/Hostess 1A [DATE] 08:15-12:15 (4h) [PERSON_NAME] single-neutral-actions" at bounding box center [330, 214] width 124 height 56
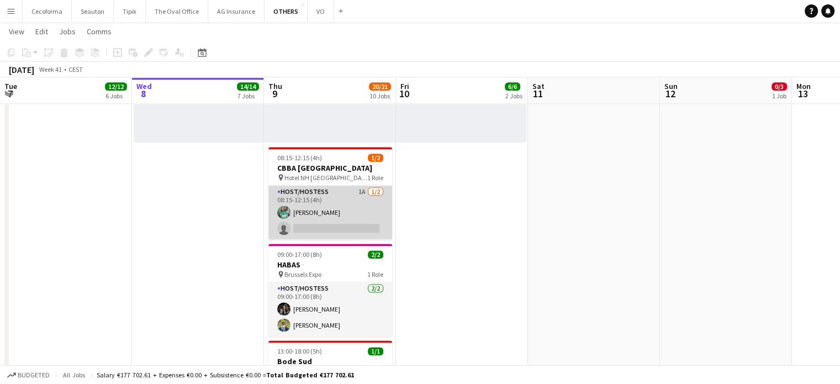
click at [330, 228] on app-card-role "Host/Hostess 1A [DATE] 08:15-12:15 (4h) [PERSON_NAME] single-neutral-actions" at bounding box center [330, 213] width 124 height 54
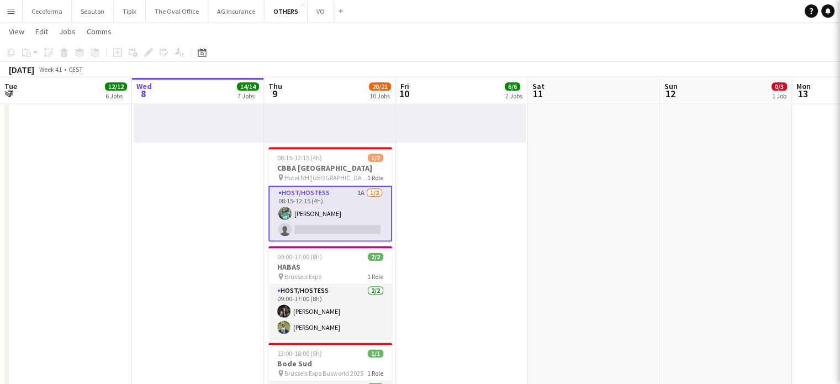
click at [330, 227] on app-card-role "Host/Hostess 1A [DATE] 08:15-12:15 (4h) [PERSON_NAME] single-neutral-actions" at bounding box center [330, 214] width 124 height 56
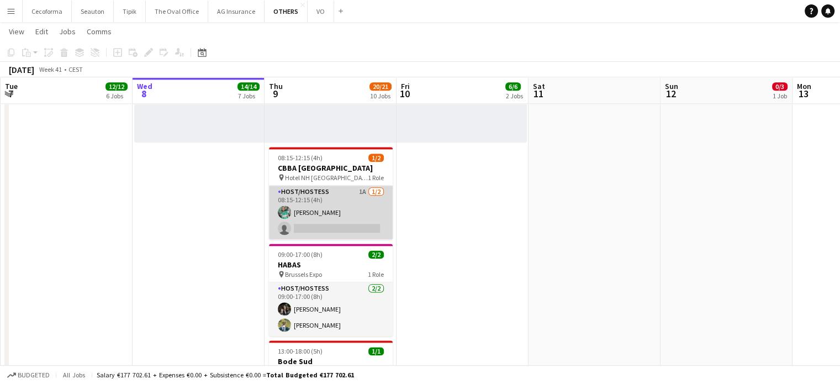
click at [326, 226] on app-card-role "Host/Hostess 1A [DATE] 08:15-12:15 (4h) [PERSON_NAME] single-neutral-actions" at bounding box center [331, 213] width 124 height 54
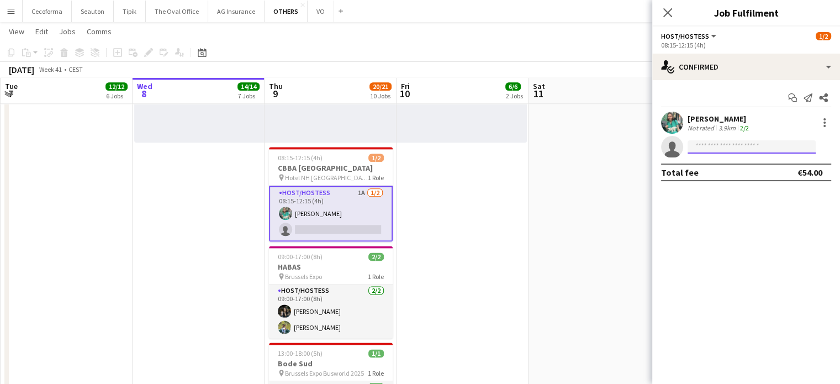
click at [721, 145] on input at bounding box center [752, 146] width 128 height 13
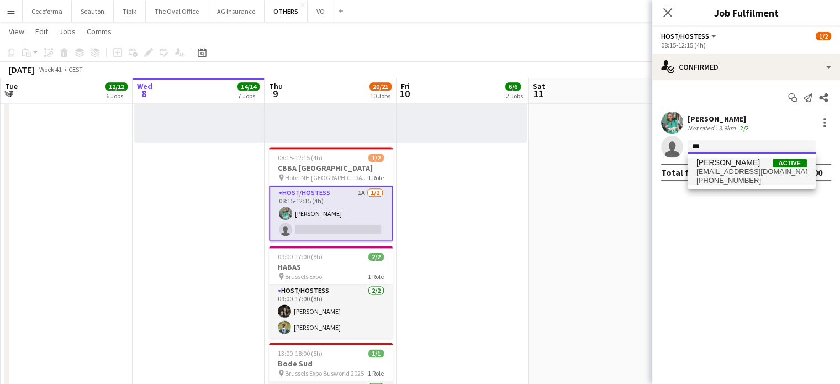
type input "***"
click at [721, 165] on span "[PERSON_NAME]" at bounding box center [728, 162] width 64 height 9
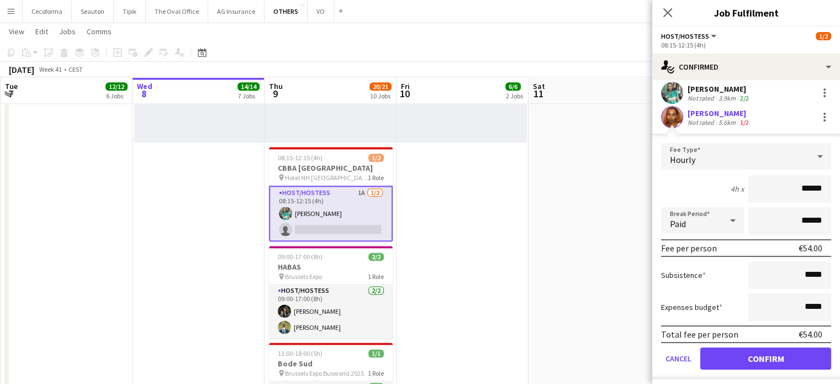
scroll to position [55, 0]
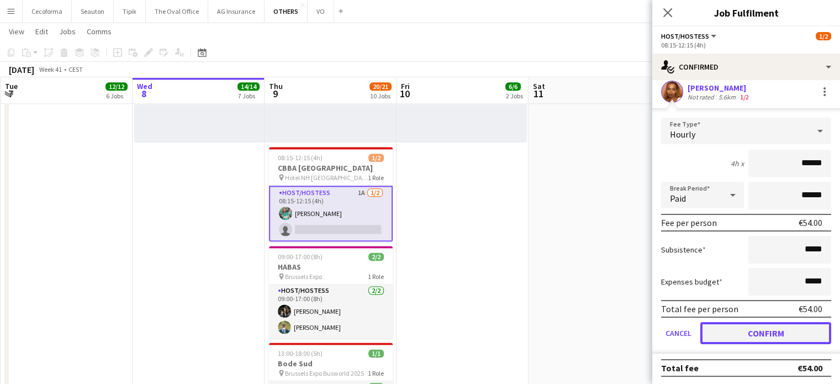
click at [762, 331] on button "Confirm" at bounding box center [765, 333] width 131 height 22
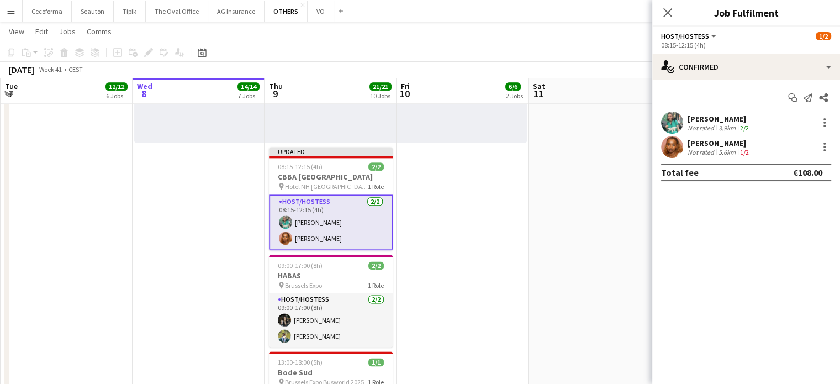
scroll to position [0, 0]
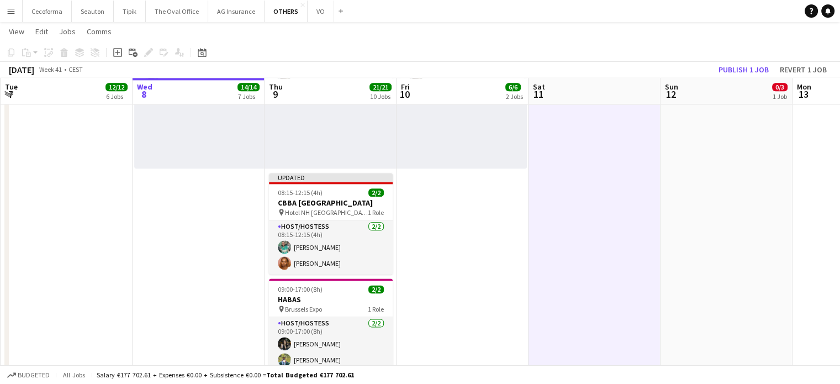
scroll to position [0, 263]
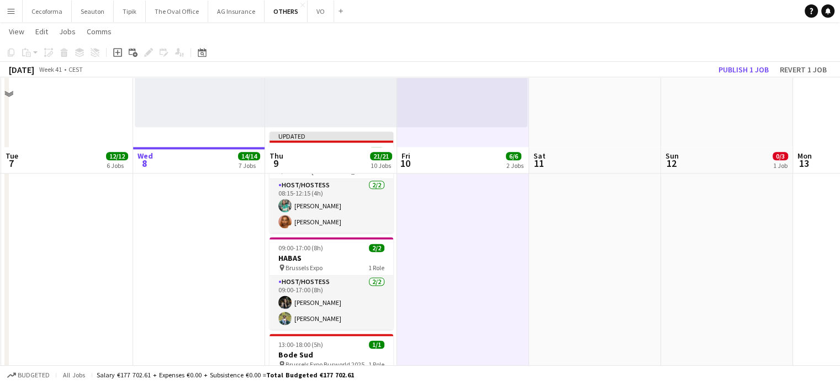
scroll to position [1355, 0]
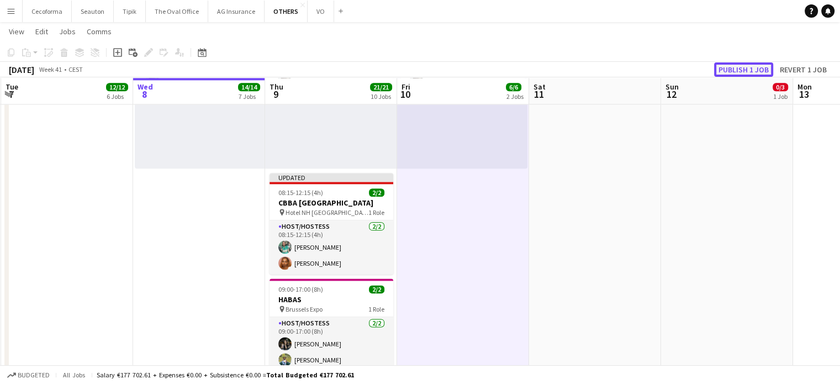
click at [745, 67] on button "Publish 1 job" at bounding box center [743, 69] width 59 height 14
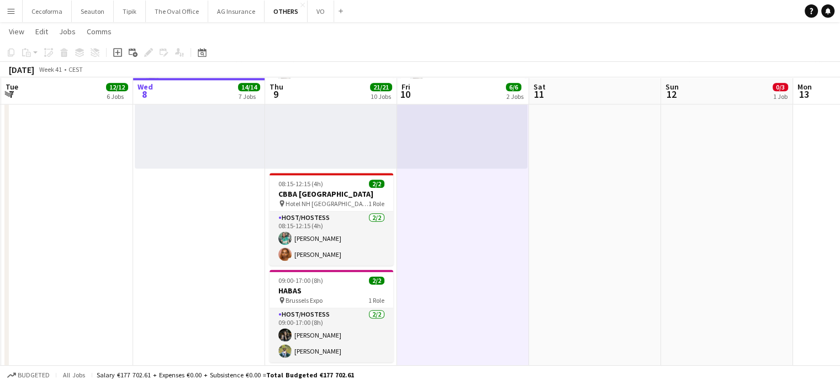
click at [13, 11] on app-icon "Menu" at bounding box center [11, 11] width 9 height 9
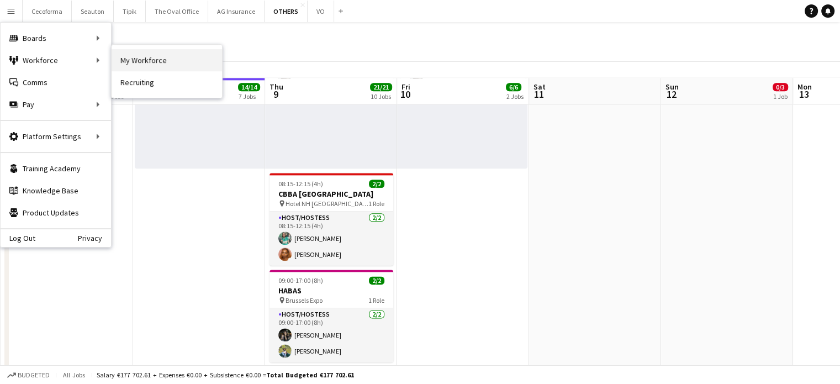
click at [157, 59] on link "My Workforce" at bounding box center [167, 60] width 110 height 22
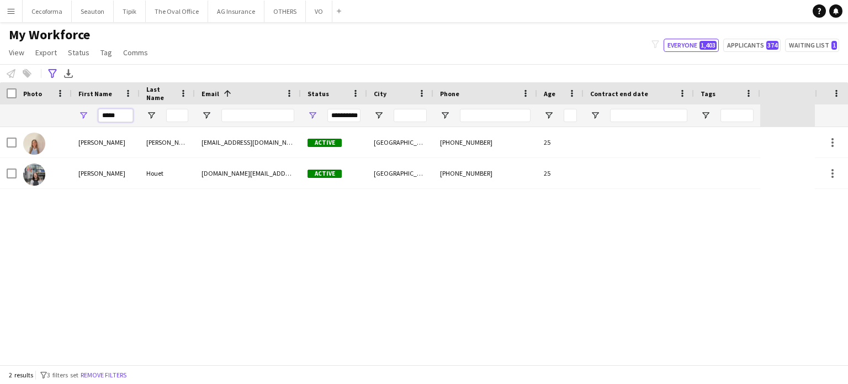
click at [128, 112] on input "*****" at bounding box center [115, 115] width 35 height 13
type input "*"
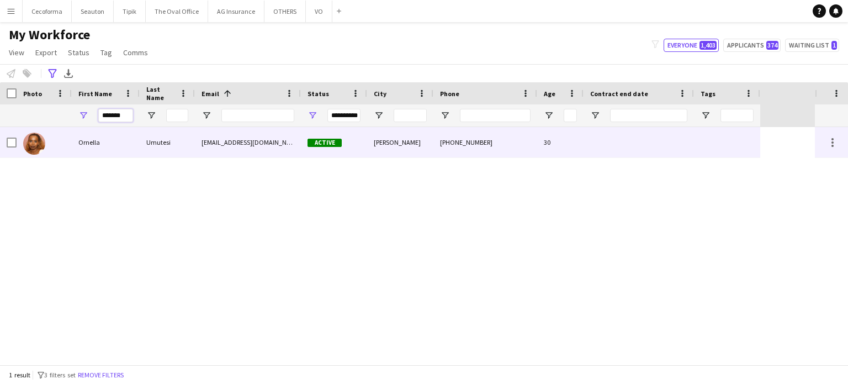
type input "*******"
click at [666, 151] on div at bounding box center [639, 142] width 110 height 30
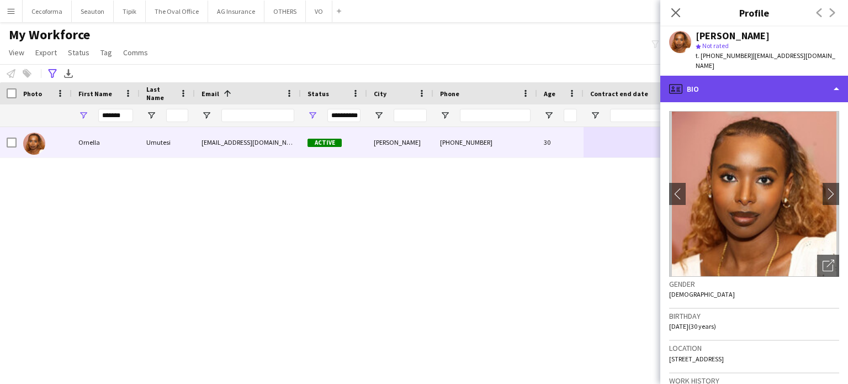
click at [835, 76] on div "profile Bio" at bounding box center [755, 89] width 188 height 27
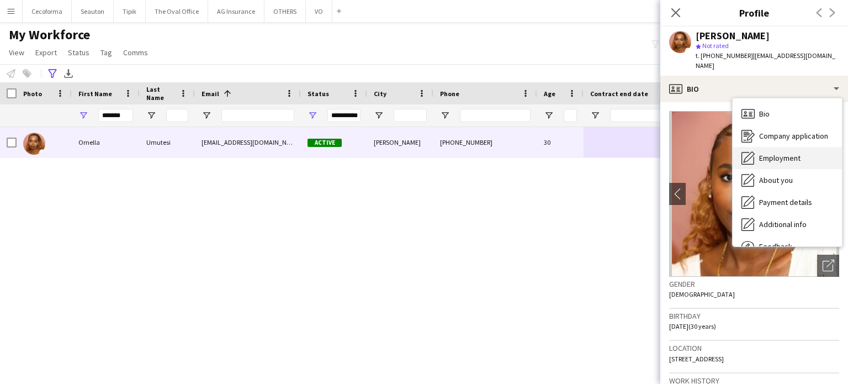
click at [782, 153] on span "Employment" at bounding box center [779, 158] width 41 height 10
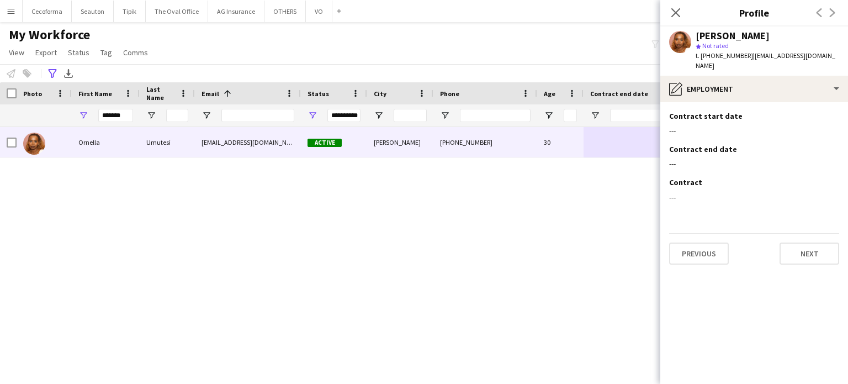
click at [582, 234] on div "[PERSON_NAME] [EMAIL_ADDRESS][DOMAIN_NAME] Active [PERSON_NAME] [PHONE_NUMBER] …" at bounding box center [407, 246] width 815 height 238
click at [308, 178] on div "[PERSON_NAME] [EMAIL_ADDRESS][DOMAIN_NAME] Active [PERSON_NAME] [PHONE_NUMBER] …" at bounding box center [407, 246] width 815 height 238
click at [411, 208] on div "[PERSON_NAME] [EMAIL_ADDRESS][DOMAIN_NAME] Active [PERSON_NAME] [PHONE_NUMBER] …" at bounding box center [407, 246] width 815 height 238
click at [675, 10] on icon "Close pop-in" at bounding box center [676, 12] width 10 height 10
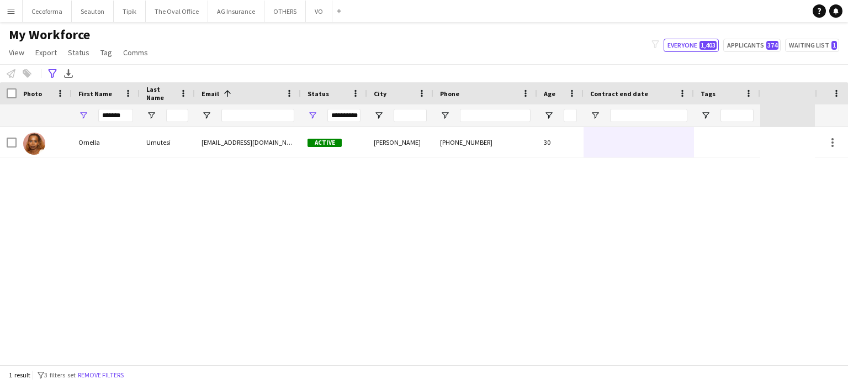
click at [667, 226] on div "[PERSON_NAME] [EMAIL_ADDRESS][DOMAIN_NAME] Active [PERSON_NAME] [PHONE_NUMBER] …" at bounding box center [407, 246] width 815 height 238
click at [477, 262] on div "[PERSON_NAME] [EMAIL_ADDRESS][DOMAIN_NAME] Active [PERSON_NAME] [PHONE_NUMBER] …" at bounding box center [407, 246] width 815 height 238
click at [281, 13] on button "OTHERS Close" at bounding box center [285, 12] width 41 height 22
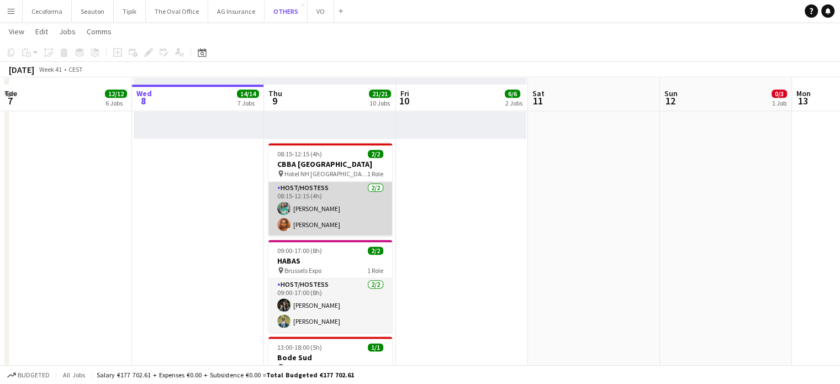
scroll to position [1401, 0]
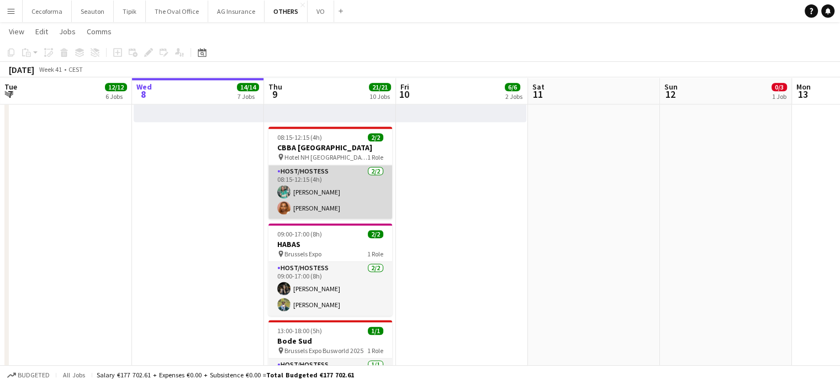
click at [320, 192] on app-card-role "Host/Hostess [DATE] 08:15-12:15 (4h) [PERSON_NAME] [PERSON_NAME]" at bounding box center [330, 192] width 124 height 54
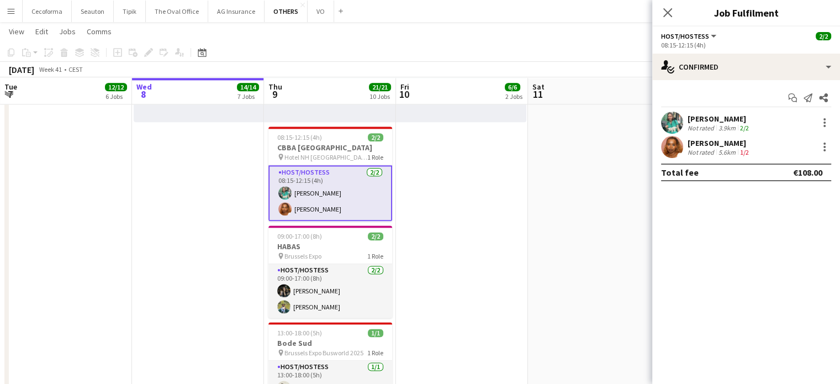
click at [715, 119] on div "[PERSON_NAME]" at bounding box center [720, 119] width 64 height 10
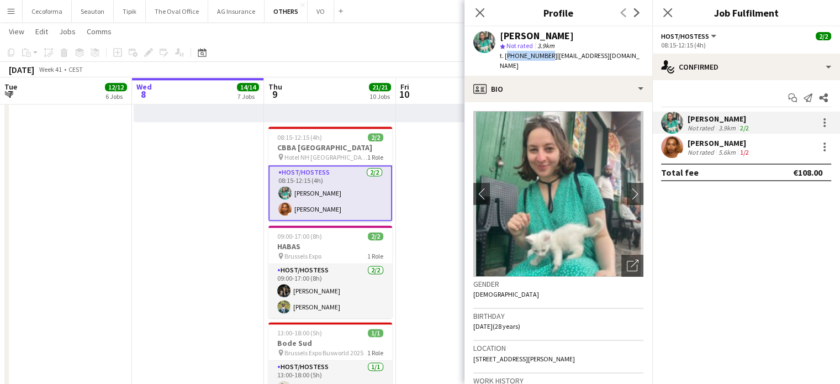
drag, startPoint x: 505, startPoint y: 55, endPoint x: 543, endPoint y: 56, distance: 38.7
click at [543, 56] on span "t. [PHONE_NUMBER]" at bounding box center [528, 55] width 57 height 8
copy span "[PHONE_NUMBER]"
click at [711, 146] on div "[PERSON_NAME]" at bounding box center [720, 143] width 64 height 10
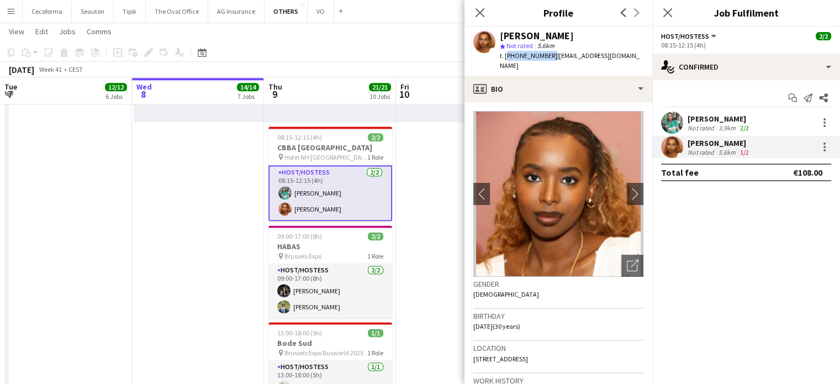
drag, startPoint x: 504, startPoint y: 58, endPoint x: 548, endPoint y: 53, distance: 43.9
click at [548, 53] on span "t. [PHONE_NUMBER]" at bounding box center [528, 55] width 57 height 8
copy span "[PHONE_NUMBER]"
click at [475, 10] on icon "Close pop-in" at bounding box center [479, 12] width 10 height 10
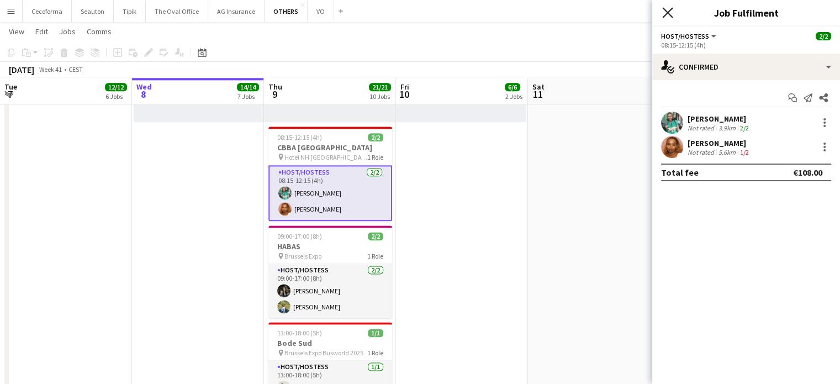
click at [672, 8] on icon at bounding box center [667, 12] width 10 height 10
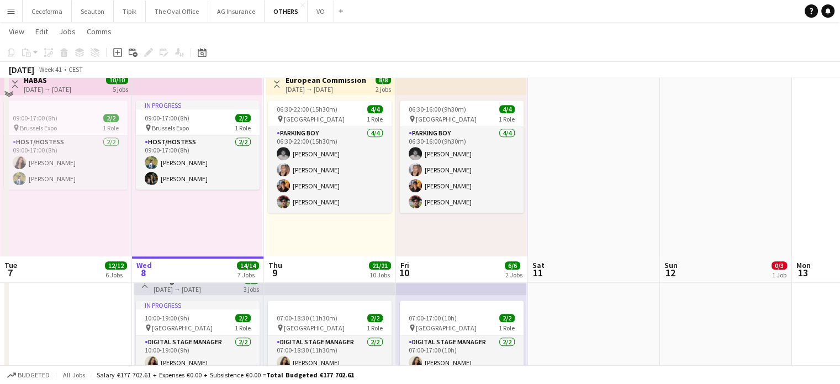
scroll to position [959, 0]
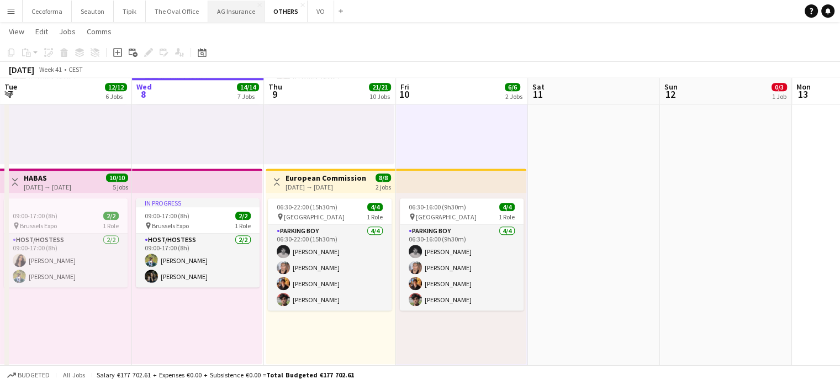
click at [230, 9] on button "AG Insurance Close" at bounding box center [236, 12] width 56 height 22
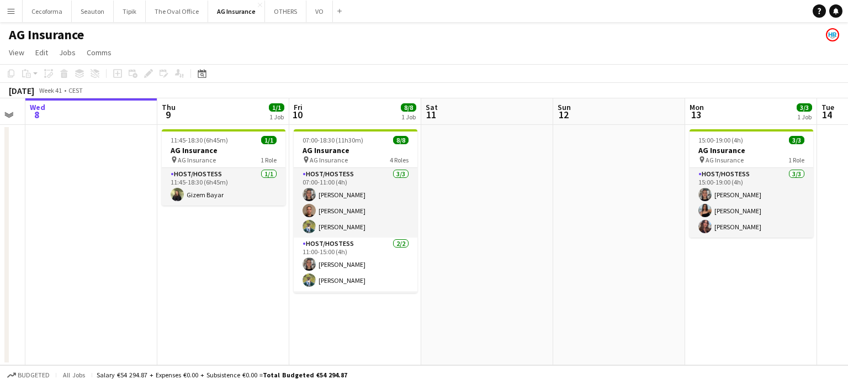
drag, startPoint x: 397, startPoint y: 206, endPoint x: 430, endPoint y: 220, distance: 36.1
click at [323, 207] on app-calendar-viewport "Sun 5 Mon 6 Tue 7 Wed 8 Thu 9 1/1 1 Job Fri 10 8/8 1 Job Sat 11 Sun 12 Mon 13 3…" at bounding box center [424, 231] width 848 height 267
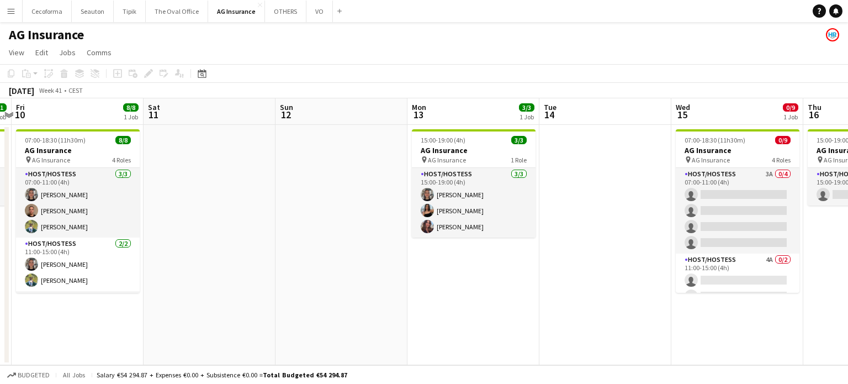
scroll to position [0, 467]
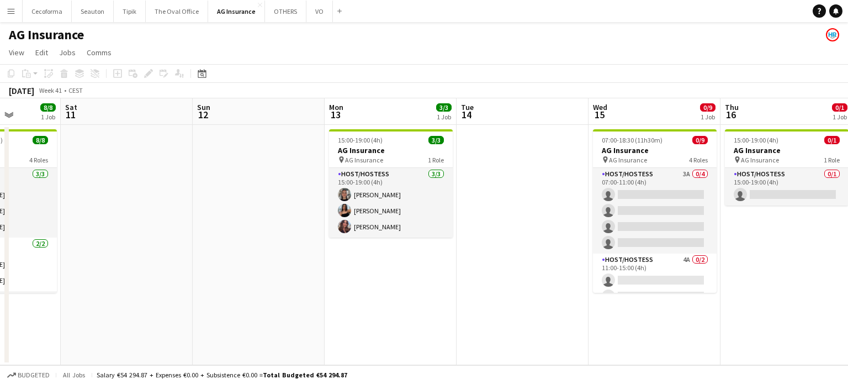
drag, startPoint x: 597, startPoint y: 292, endPoint x: 542, endPoint y: 289, distance: 54.8
click at [542, 289] on app-calendar-viewport "Tue 7 Wed 8 Thu 9 1/1 1 Job Fri 10 8/8 1 Job Sat 11 Sun 12 Mon 13 3/3 1 Job Tue…" at bounding box center [424, 231] width 848 height 267
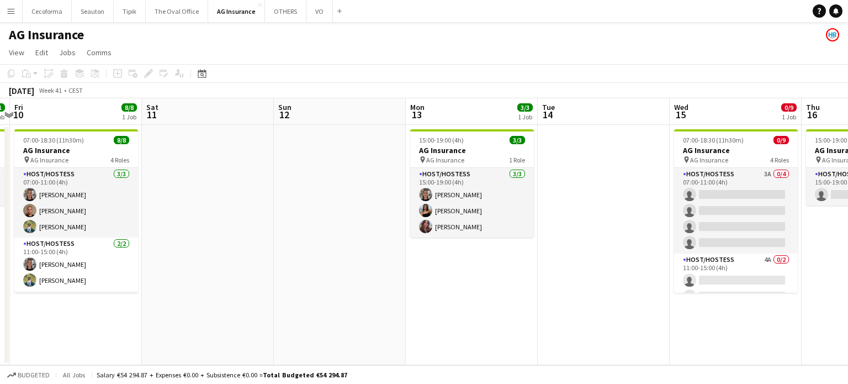
drag, startPoint x: 494, startPoint y: 312, endPoint x: 210, endPoint y: 267, distance: 286.9
click at [234, 271] on app-calendar-viewport "Tue 7 Wed 8 Thu 9 1/1 1 Job Fri 10 8/8 1 Job Sat 11 Sun 12 Mon 13 3/3 1 Job Tue…" at bounding box center [424, 231] width 848 height 267
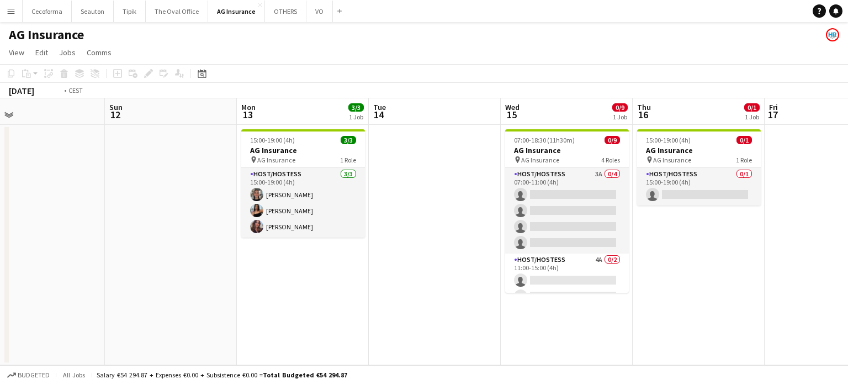
drag, startPoint x: 434, startPoint y: 285, endPoint x: 427, endPoint y: 282, distance: 7.4
click at [427, 282] on app-calendar-viewport "Thu 9 1/1 1 Job Fri 10 8/8 1 Job Sat 11 Sun 12 Mon 13 3/3 1 Job Tue 14 Wed 15 0…" at bounding box center [424, 231] width 848 height 267
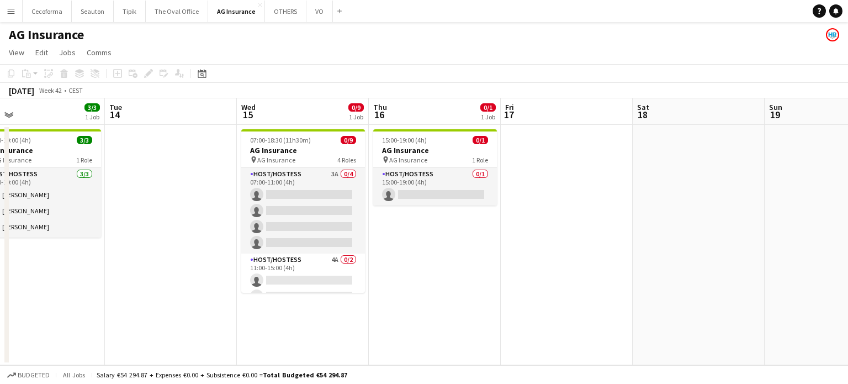
scroll to position [0, 310]
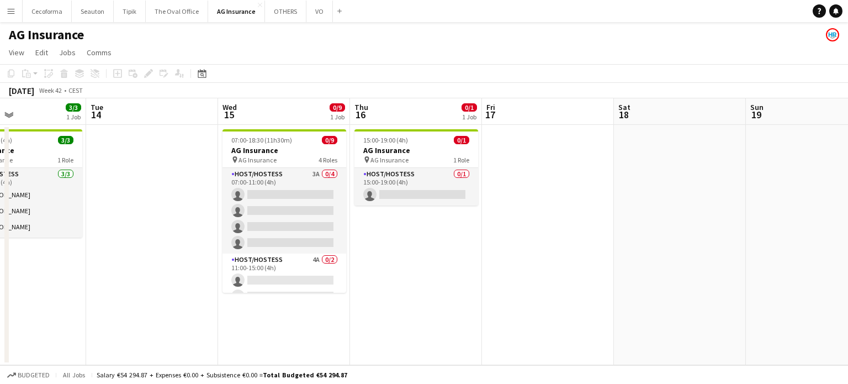
click at [525, 183] on app-date-cell at bounding box center [548, 245] width 132 height 240
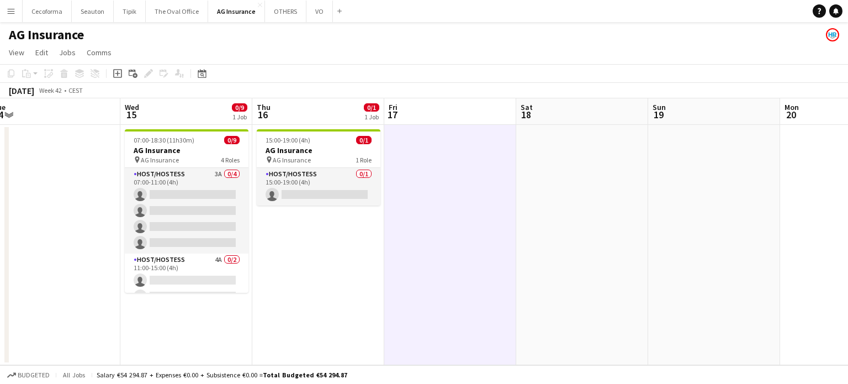
drag, startPoint x: 653, startPoint y: 271, endPoint x: 613, endPoint y: 289, distance: 43.7
click at [476, 272] on app-calendar-viewport "Sat 11 Sun 12 Mon 13 3/3 1 Job Tue 14 Wed 15 0/9 1 Job Thu 16 0/1 1 Job Fri 17 …" at bounding box center [424, 231] width 848 height 267
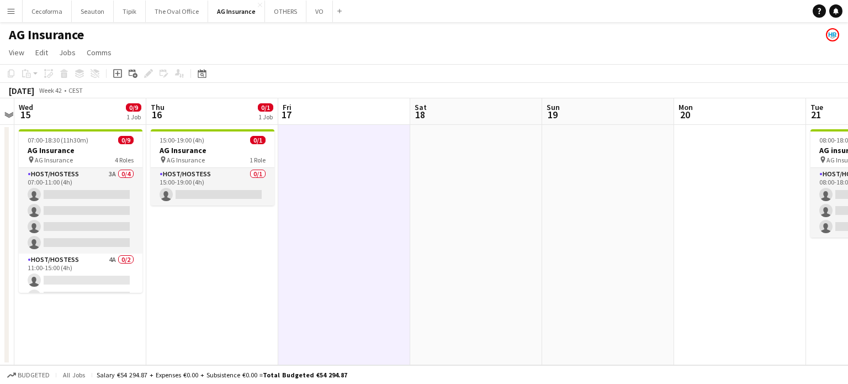
drag, startPoint x: 656, startPoint y: 292, endPoint x: 350, endPoint y: 271, distance: 306.8
click at [350, 271] on app-calendar-viewport "Sat 11 Sun 12 Mon 13 3/3 1 Job Tue 14 Wed 15 0/9 1 Job Thu 16 0/1 1 Job Fri 17 …" at bounding box center [424, 231] width 848 height 267
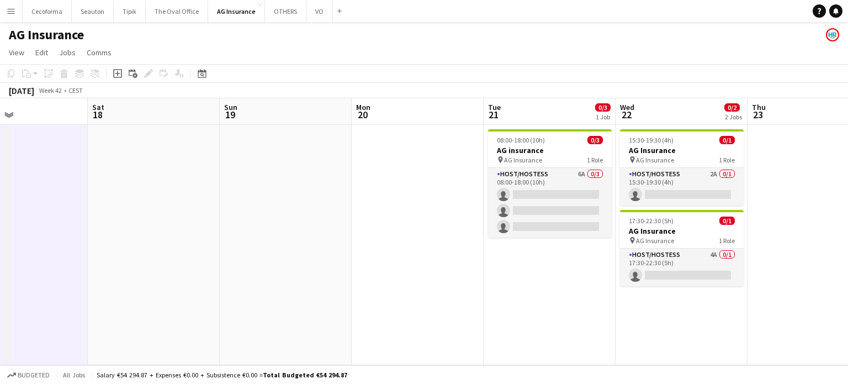
drag, startPoint x: 318, startPoint y: 283, endPoint x: 476, endPoint y: 312, distance: 160.6
click at [256, 276] on app-calendar-viewport "Wed 15 0/9 1 Job Thu 16 0/1 1 Job Fri 17 Sat 18 Sun 19 Mon 20 Tue 21 0/3 1 Job …" at bounding box center [424, 231] width 848 height 267
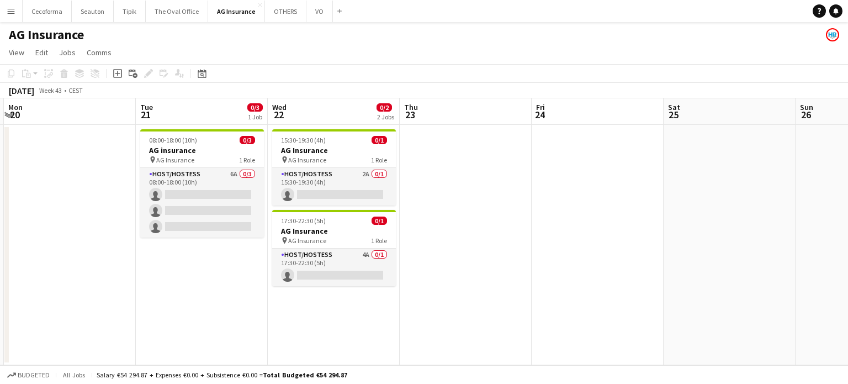
drag, startPoint x: 525, startPoint y: 313, endPoint x: 608, endPoint y: 315, distance: 82.3
click at [273, 280] on app-calendar-viewport "Fri 17 Sat 18 Sun 19 Mon 20 Tue 21 0/3 1 Job Wed 22 0/2 2 Jobs Thu 23 Fri 24 Sa…" at bounding box center [424, 231] width 848 height 267
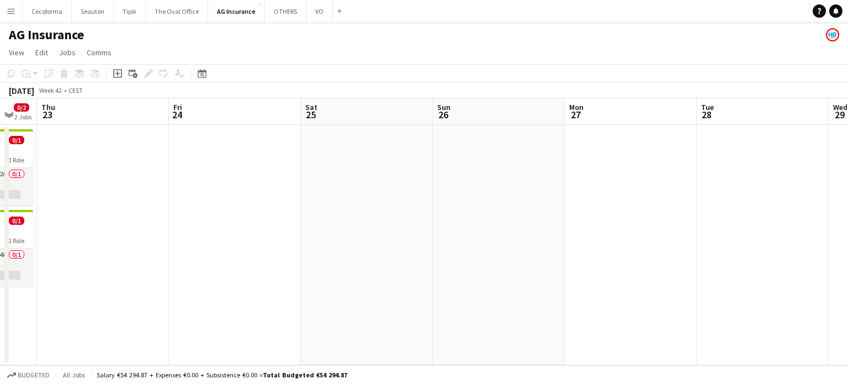
drag, startPoint x: 478, startPoint y: 298, endPoint x: 194, endPoint y: 263, distance: 286.0
click at [200, 265] on app-calendar-viewport "Sun 19 Mon 20 Tue 21 0/3 1 Job Wed 22 0/2 2 Jobs Thu 23 Fri 24 Sat 25 Sun 26 Mo…" at bounding box center [424, 231] width 848 height 267
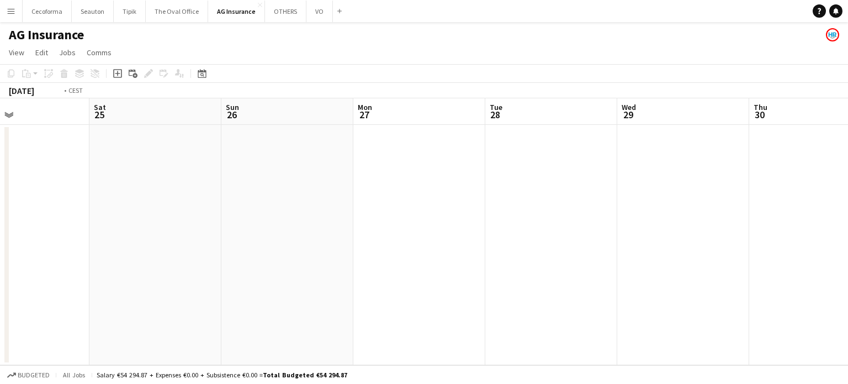
drag, startPoint x: 283, startPoint y: 271, endPoint x: 300, endPoint y: 270, distance: 17.8
click at [198, 258] on app-calendar-viewport "Tue 21 0/3 1 Job Wed 22 0/2 2 Jobs Thu 23 Fri 24 Sat 25 Sun 26 Mon 27 Tue 28 We…" at bounding box center [424, 231] width 848 height 267
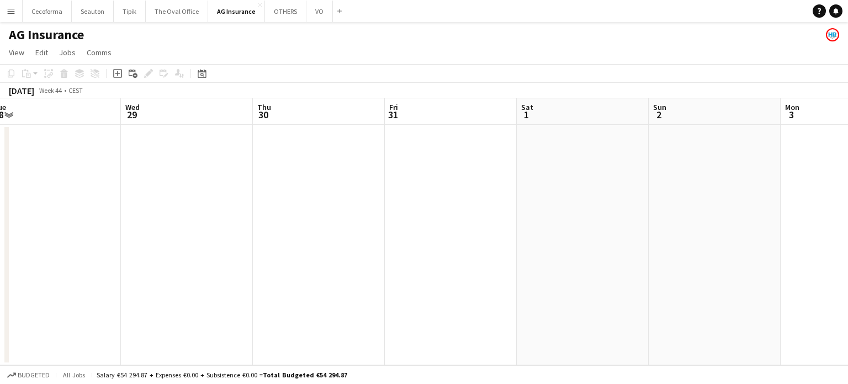
drag, startPoint x: 572, startPoint y: 304, endPoint x: 175, endPoint y: 242, distance: 401.8
click at [182, 244] on app-calendar-viewport "Sun 26 Mon 27 Tue 28 Wed 29 Thu 30 Fri 31 Sat 1 Sun 2 Mon 3 Tue 4 Wed 5 Thu 6" at bounding box center [424, 231] width 848 height 267
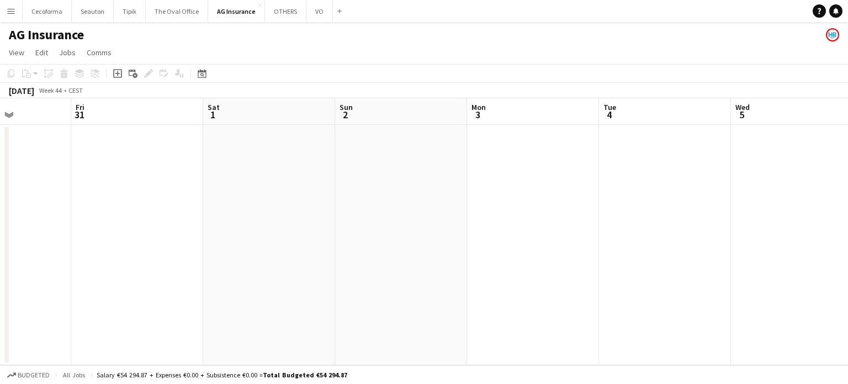
click at [172, 244] on app-calendar-viewport "Tue 28 Wed 29 Thu 30 Fri 31 Sat 1 Sun 2 Mon 3 Tue 4 Wed 5 Thu 6 Fri 7 0/2 1 Job…" at bounding box center [424, 231] width 848 height 267
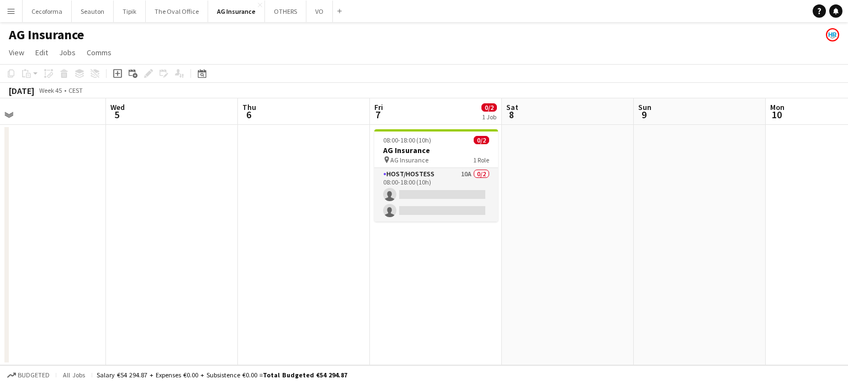
drag, startPoint x: 176, startPoint y: 265, endPoint x: 318, endPoint y: 306, distance: 148.2
click at [71, 247] on app-calendar-viewport "Sat 1 Sun 2 Mon 3 Tue 4 Wed 5 Thu 6 Fri 7 0/2 1 Job Sat 8 Sun 9 Mon 10 Tue 11 W…" at bounding box center [424, 231] width 848 height 267
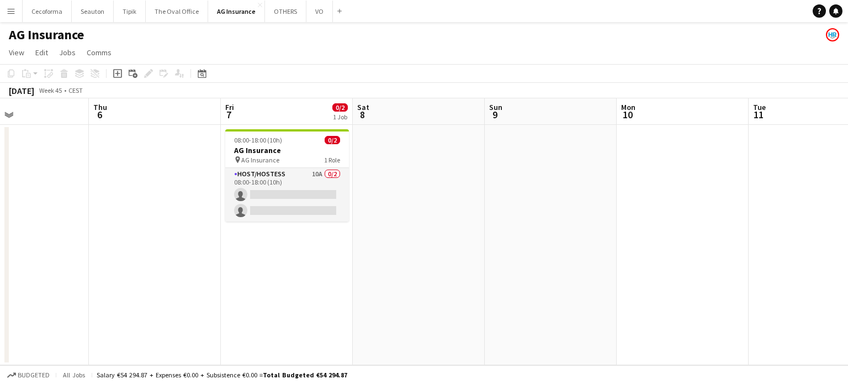
drag, startPoint x: 504, startPoint y: 342, endPoint x: 360, endPoint y: 317, distance: 146.3
click at [351, 318] on app-calendar-viewport "Mon 3 Tue 4 Wed 5 Thu 6 Fri 7 0/2 1 Job Sat 8 Sun 9 Mon 10 Tue 11 Wed 12 Thu 13…" at bounding box center [424, 231] width 848 height 267
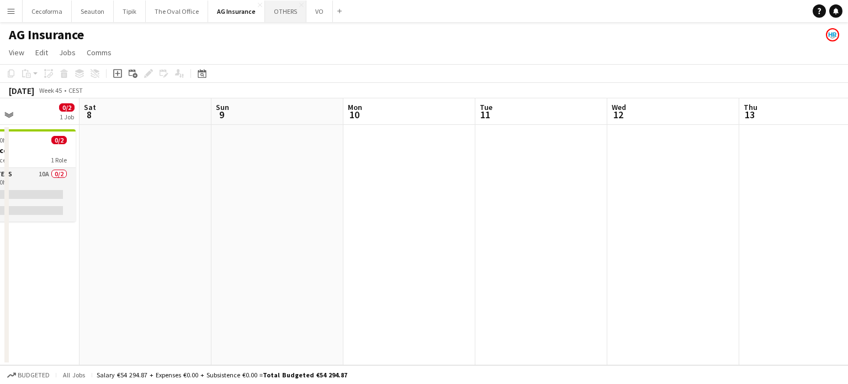
click at [287, 15] on button "OTHERS Close" at bounding box center [285, 12] width 41 height 22
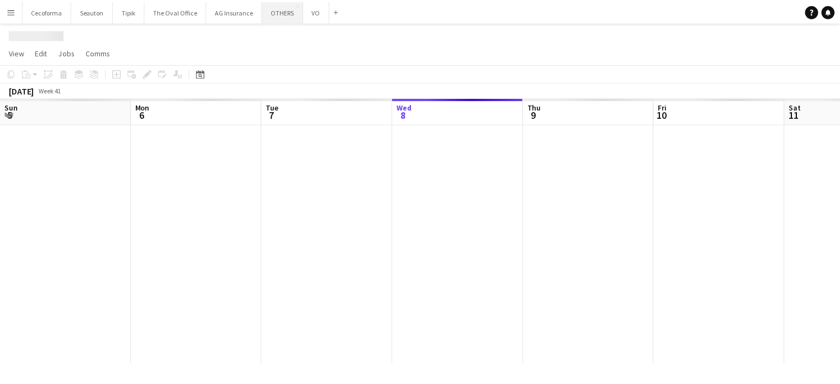
scroll to position [0, 264]
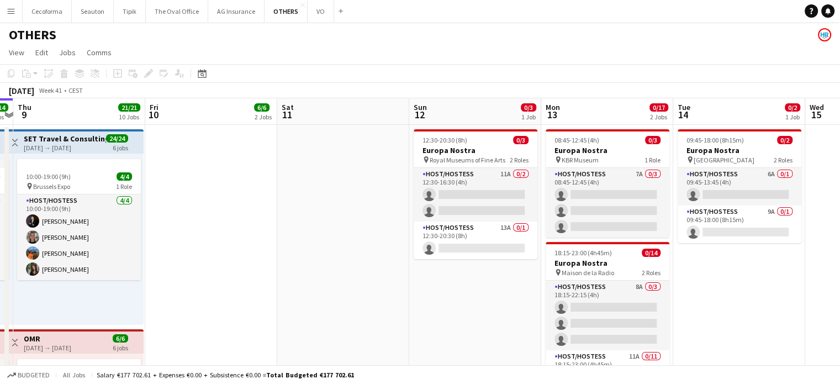
drag, startPoint x: 480, startPoint y: 262, endPoint x: 228, endPoint y: 234, distance: 253.5
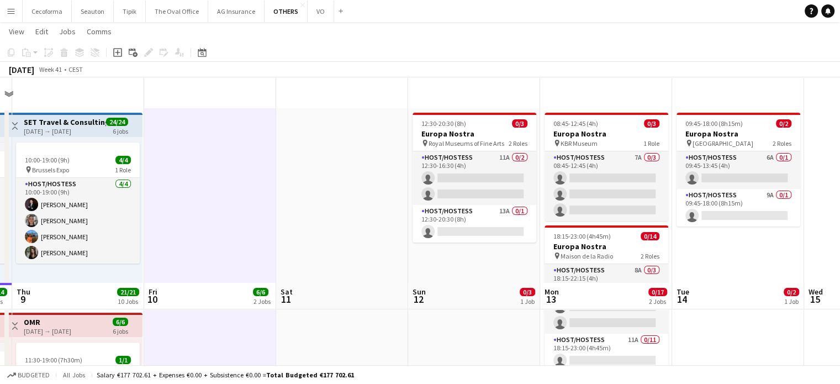
scroll to position [0, 0]
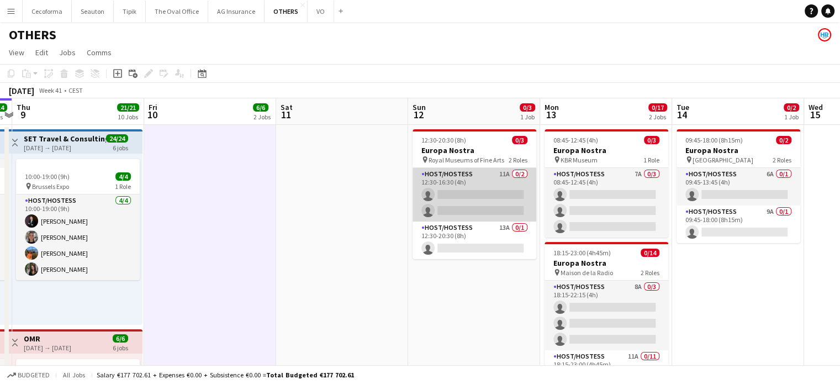
click at [482, 201] on app-card-role "Host/Hostess 11A 0/2 12:30-16:30 (4h) single-neutral-actions single-neutral-act…" at bounding box center [475, 195] width 124 height 54
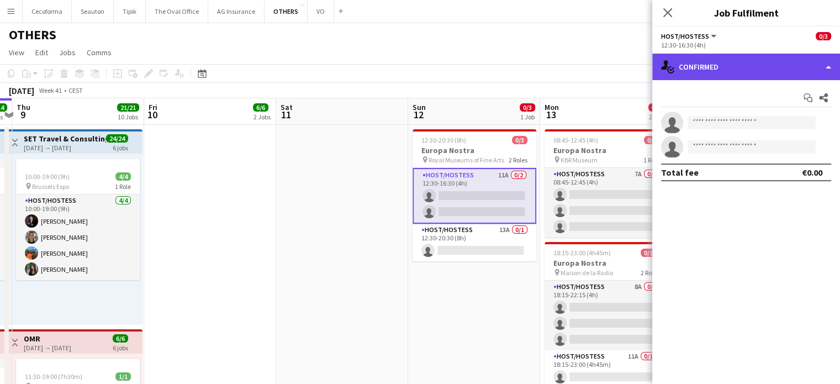
click at [828, 68] on div "single-neutral-actions-check-2 Confirmed" at bounding box center [746, 67] width 188 height 27
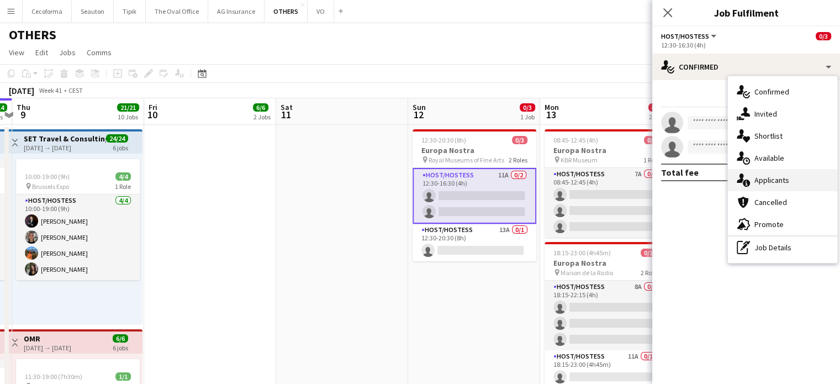
click at [778, 179] on span "Applicants" at bounding box center [771, 180] width 35 height 10
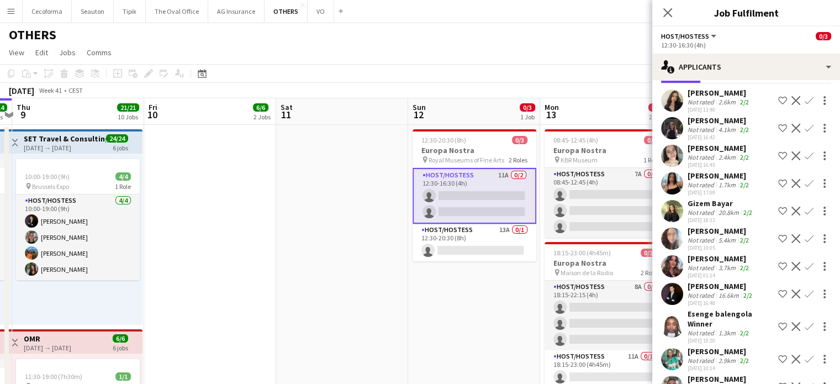
scroll to position [91, 0]
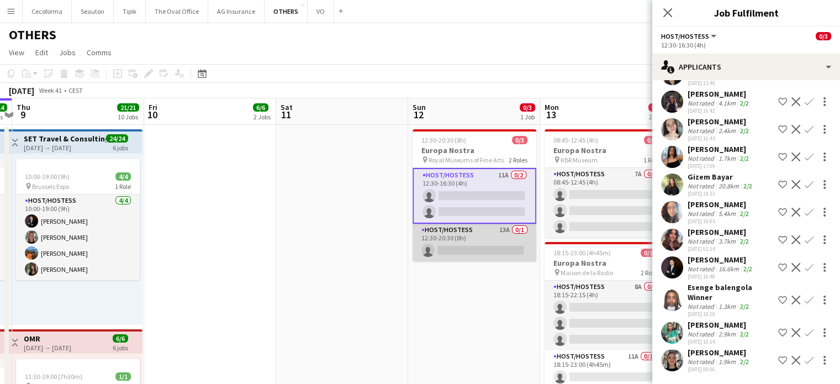
click at [492, 250] on app-card-role "Host/Hostess 13A 0/1 12:30-20:30 (8h) single-neutral-actions" at bounding box center [475, 243] width 124 height 38
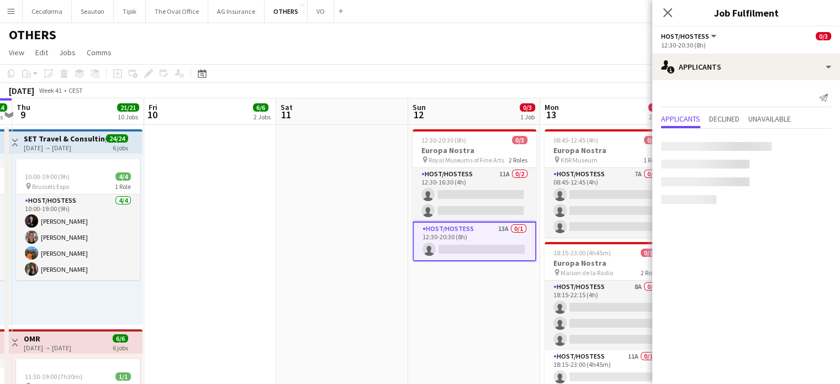
scroll to position [0, 0]
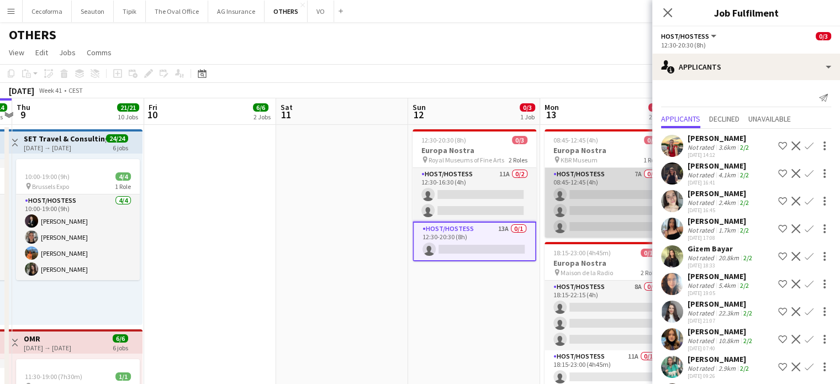
click at [602, 217] on app-card-role "Host/Hostess 7A 0/3 08:45-12:45 (4h) single-neutral-actions single-neutral-acti…" at bounding box center [607, 203] width 124 height 70
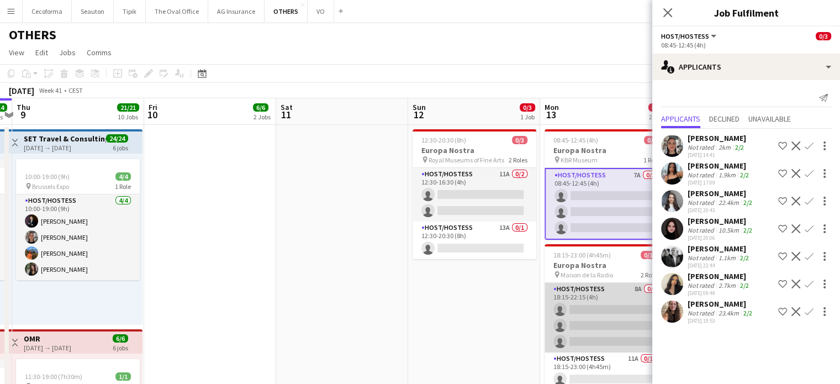
click at [581, 313] on app-card-role "Host/Hostess 8A 0/3 18:15-22:15 (4h) single-neutral-actions single-neutral-acti…" at bounding box center [607, 318] width 124 height 70
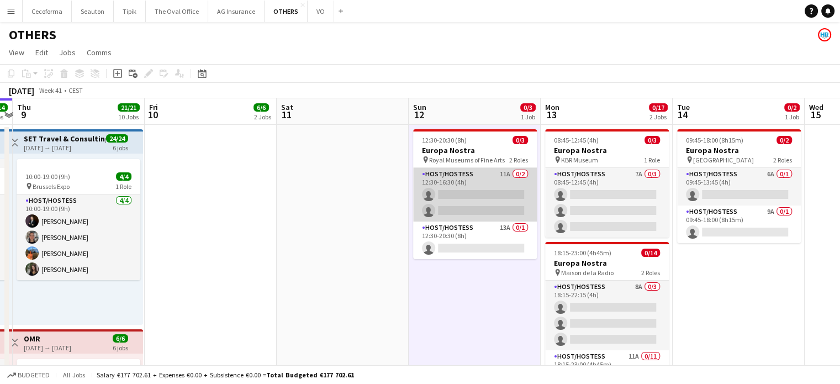
click at [504, 198] on app-card-role "Host/Hostess 11A 0/2 12:30-16:30 (4h) single-neutral-actions single-neutral-act…" at bounding box center [475, 195] width 124 height 54
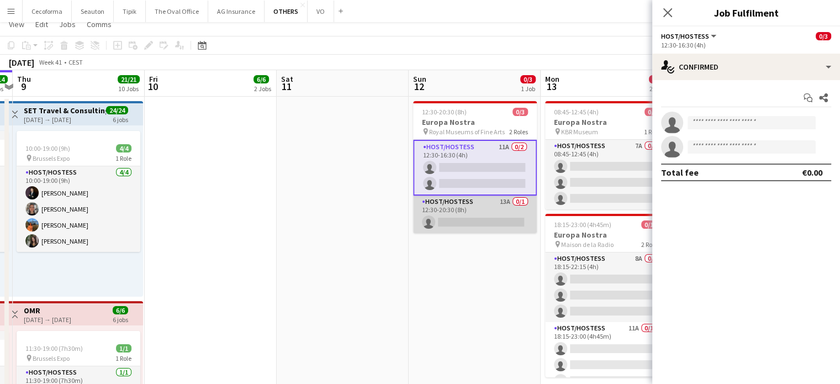
scroll to position [0, 0]
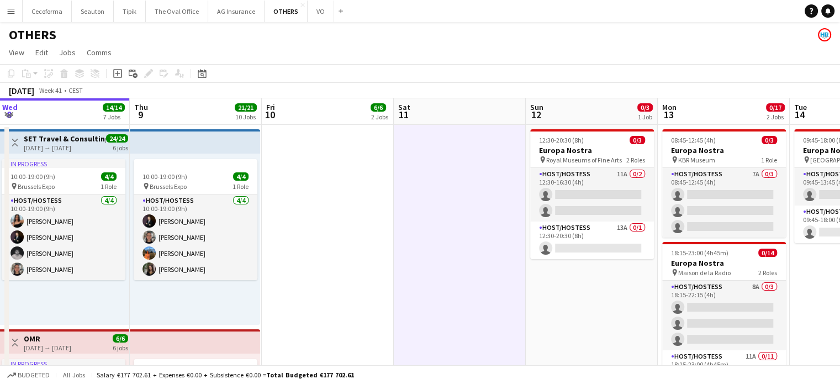
scroll to position [0, 342]
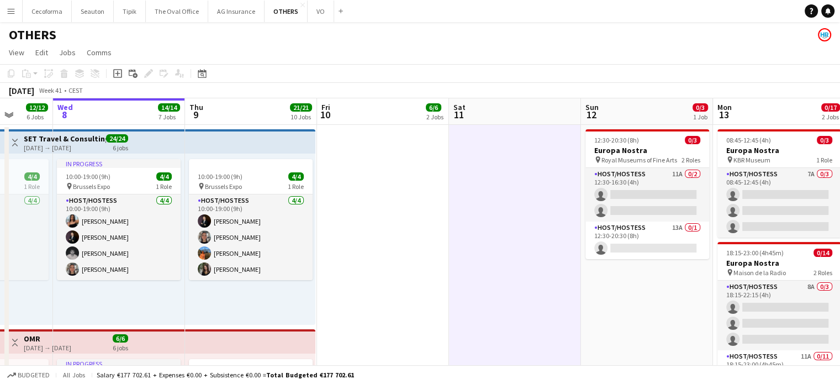
drag, startPoint x: 216, startPoint y: 189, endPoint x: 387, endPoint y: 184, distance: 170.7
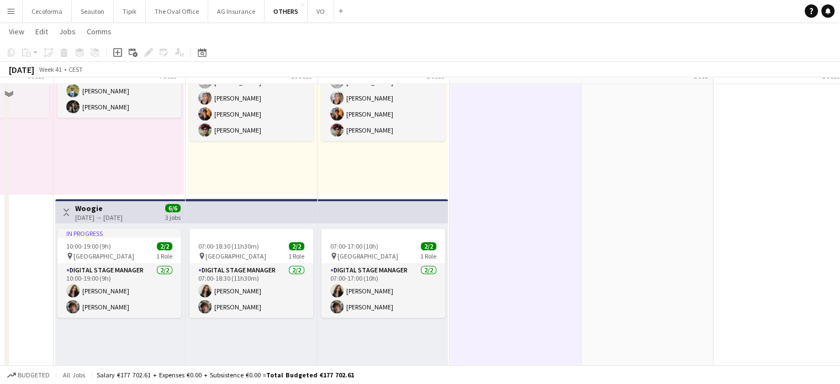
scroll to position [1105, 0]
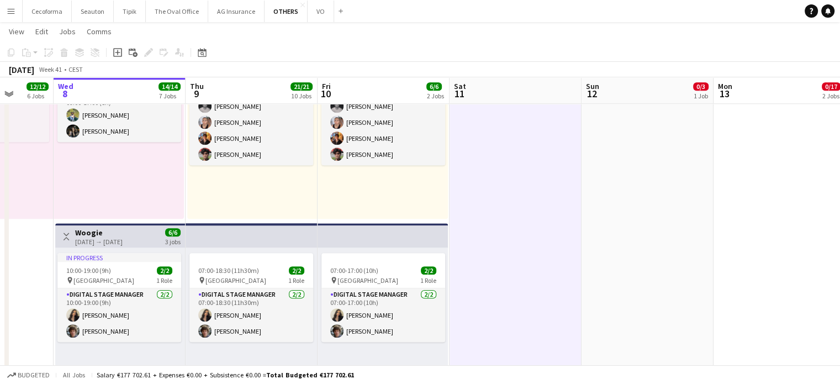
click at [11, 13] on app-icon "Menu" at bounding box center [11, 11] width 9 height 9
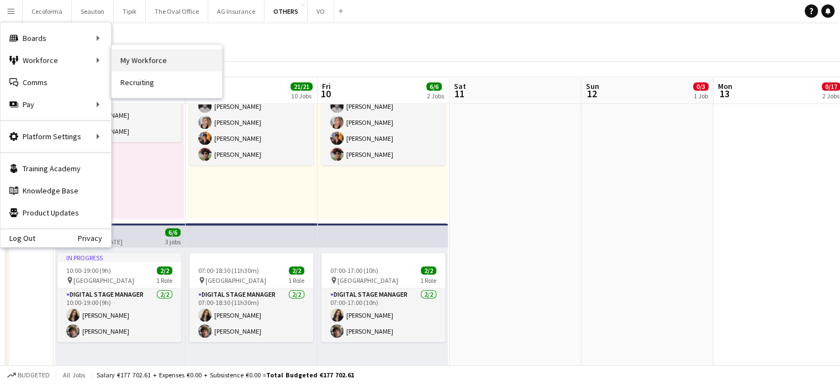
click at [129, 57] on link "My Workforce" at bounding box center [167, 60] width 110 height 22
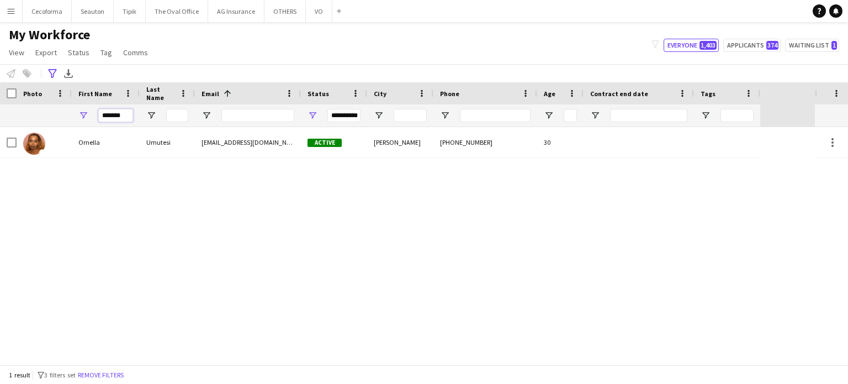
click at [126, 117] on input "*******" at bounding box center [115, 115] width 35 height 13
type input "*"
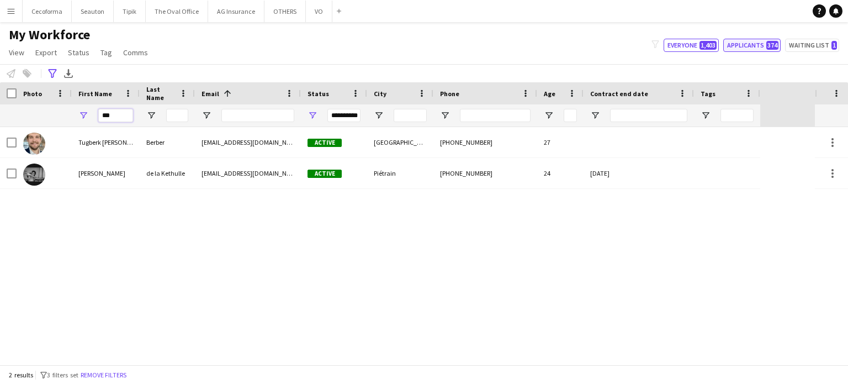
type input "***"
click at [740, 44] on button "Applicants 374" at bounding box center [752, 45] width 57 height 13
type input "**********"
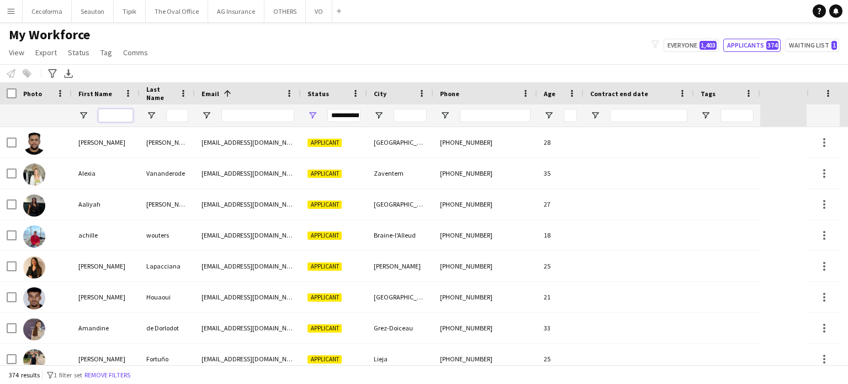
click at [119, 113] on input "First Name Filter Input" at bounding box center [115, 115] width 35 height 13
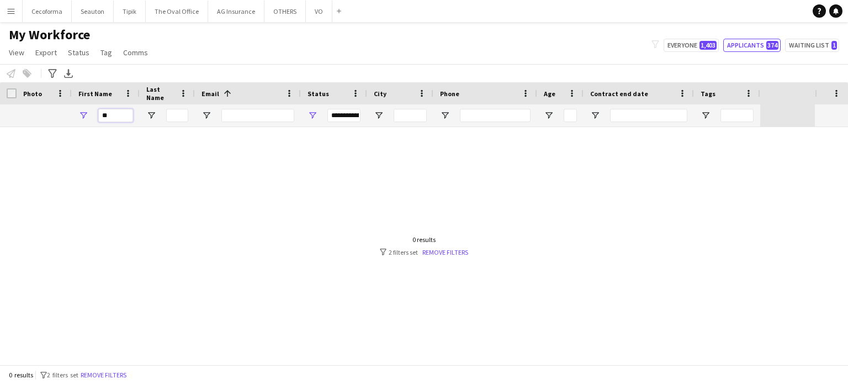
type input "*"
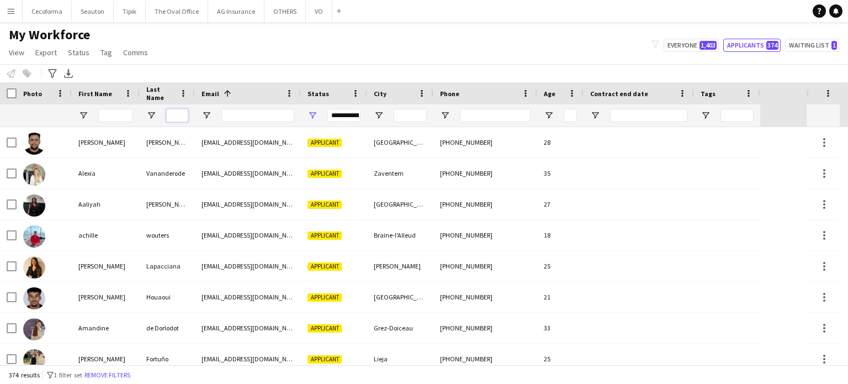
click at [180, 115] on input "Last Name Filter Input" at bounding box center [177, 115] width 22 height 13
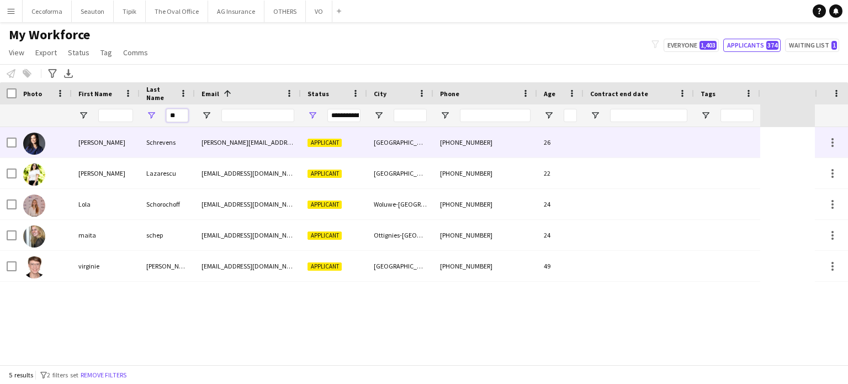
type input "*"
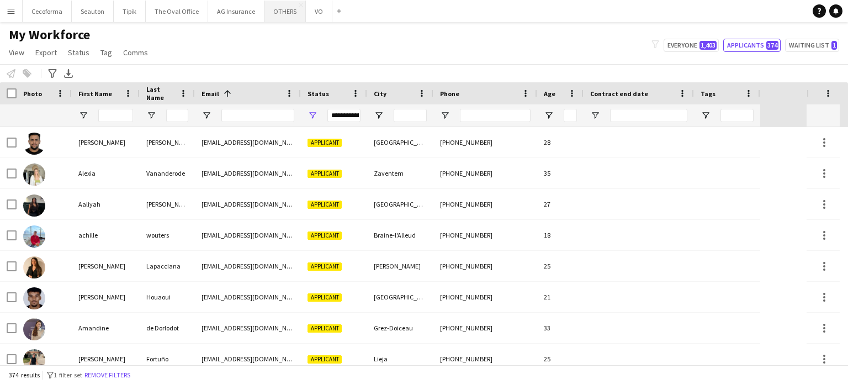
click at [270, 7] on button "OTHERS Close" at bounding box center [285, 12] width 41 height 22
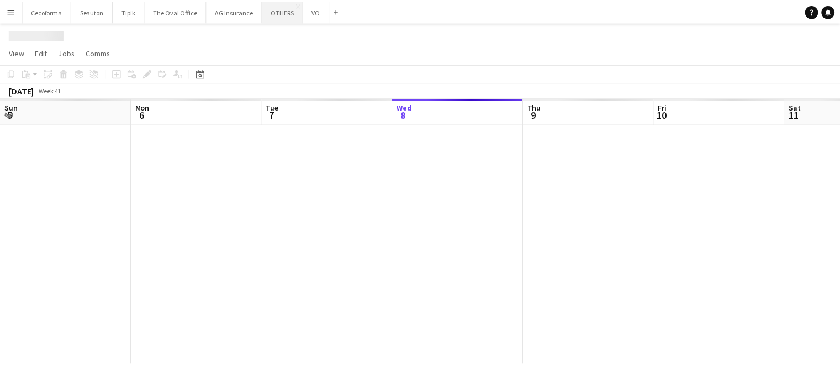
scroll to position [0, 264]
